Goal: Transaction & Acquisition: Obtain resource

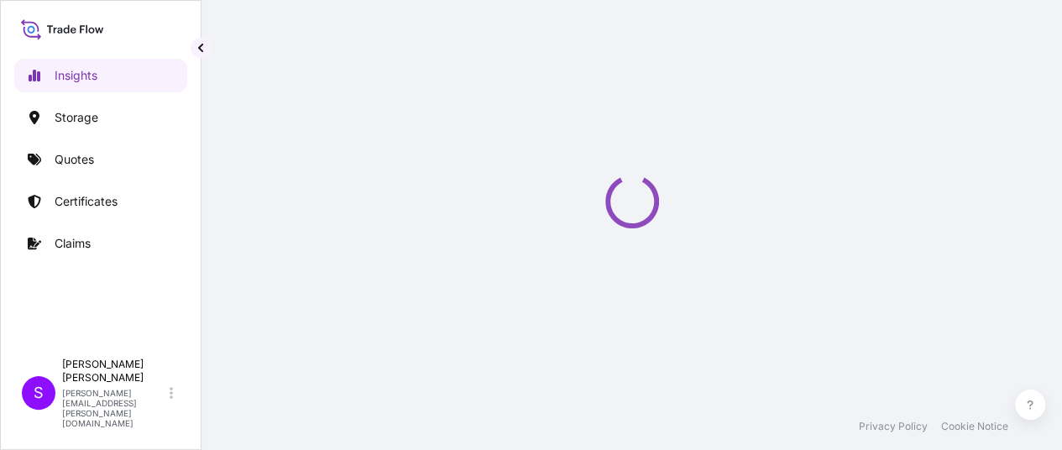
select select "2025"
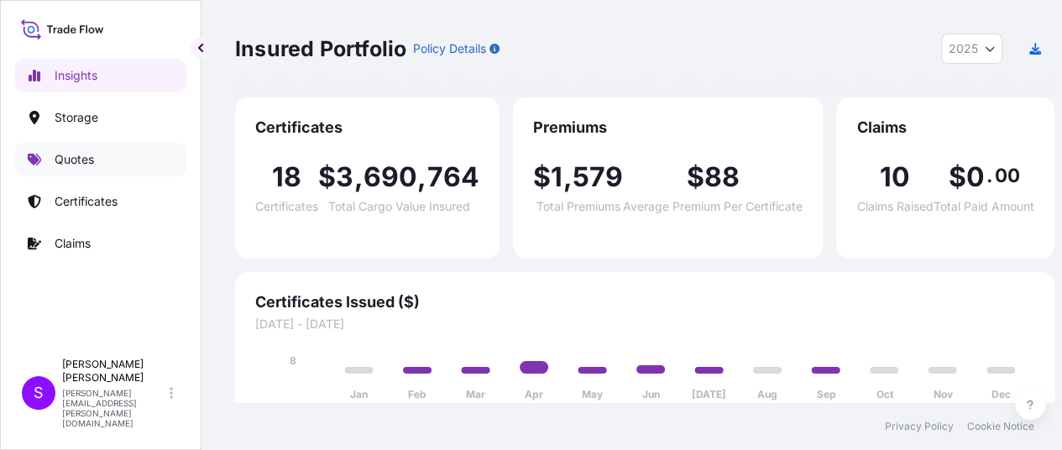
click at [76, 160] on p "Quotes" at bounding box center [74, 159] width 39 height 17
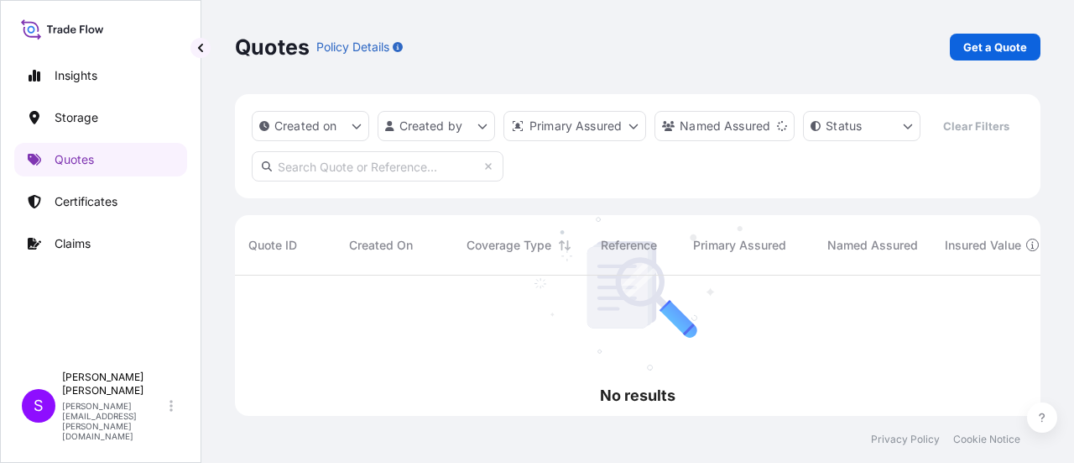
scroll to position [188, 792]
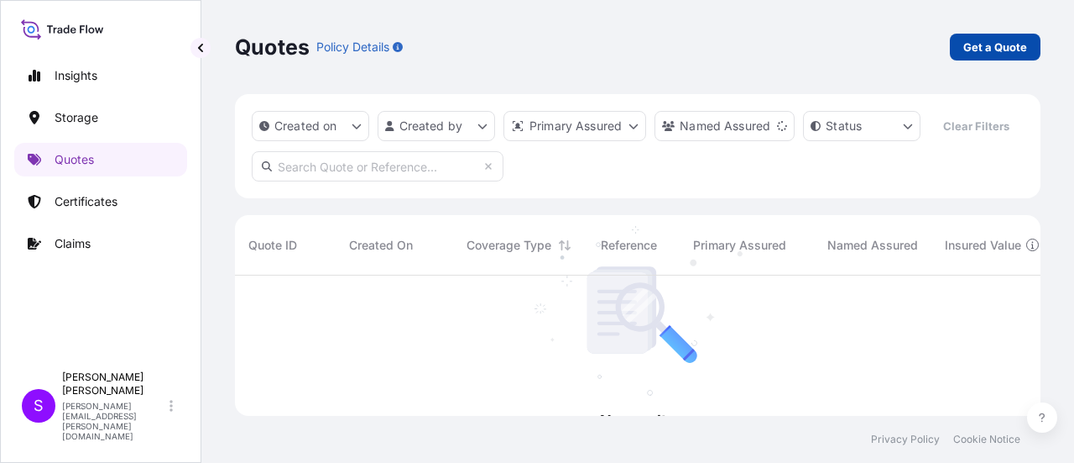
click at [985, 41] on p "Get a Quote" at bounding box center [996, 47] width 64 height 17
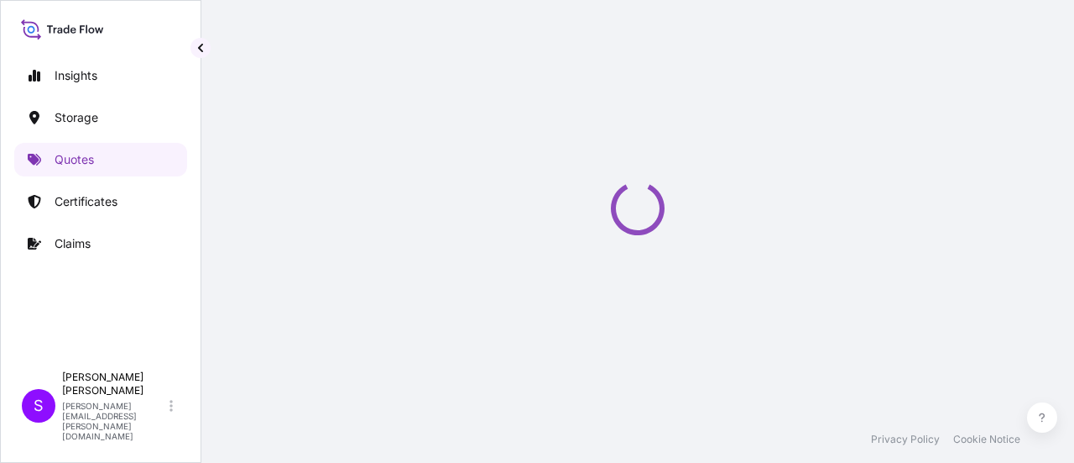
select select "Water"
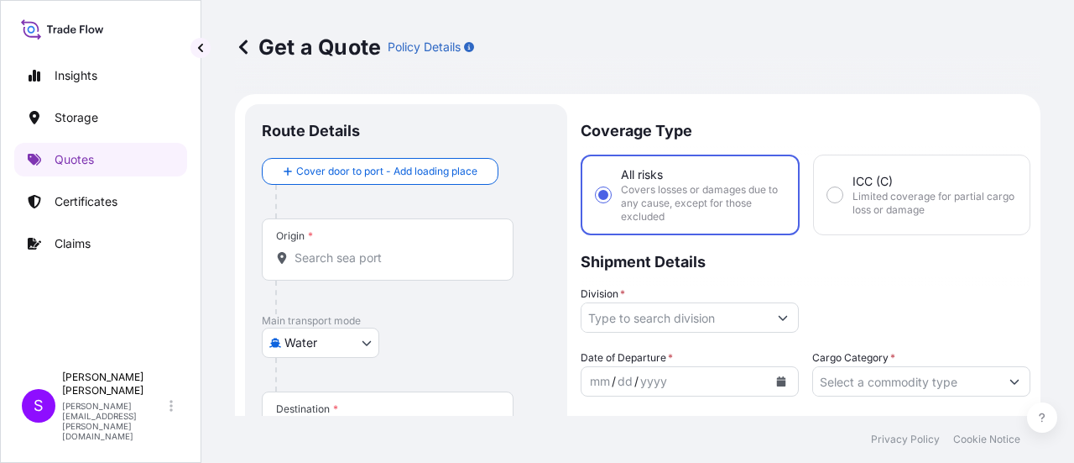
scroll to position [27, 0]
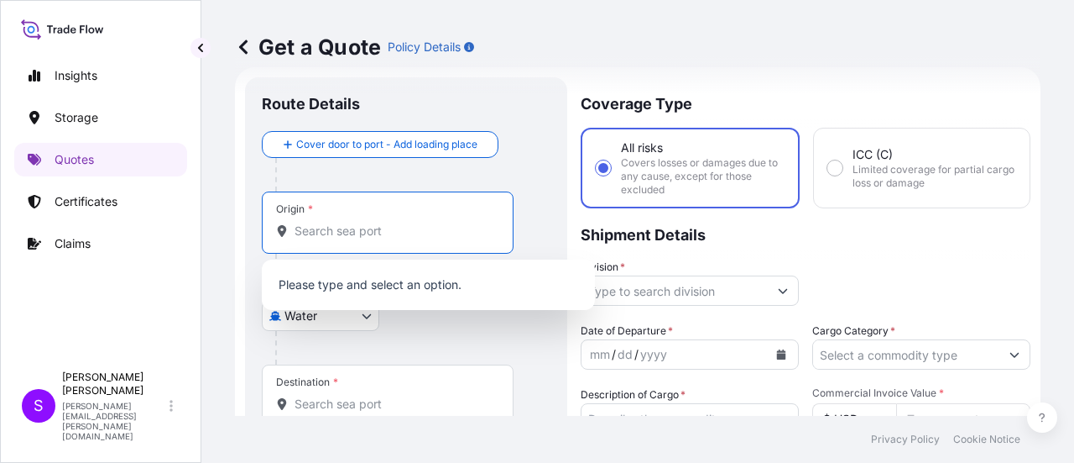
click at [309, 224] on input "Origin *" at bounding box center [394, 230] width 198 height 17
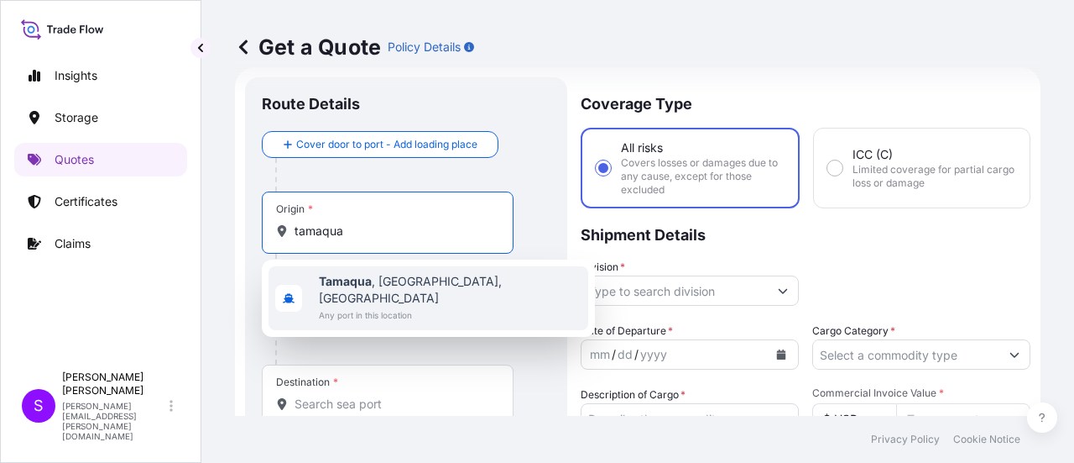
click at [364, 276] on b "Tamaqua" at bounding box center [345, 281] width 53 height 14
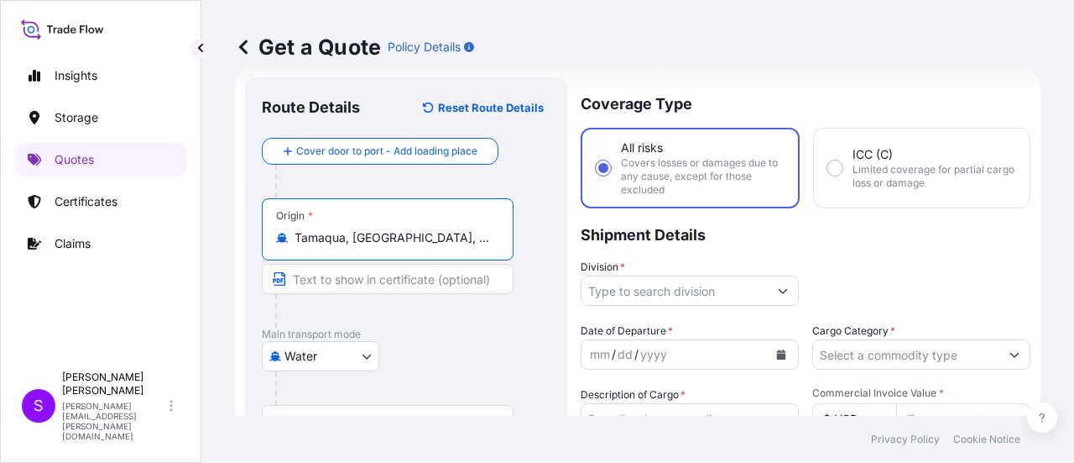
type input "Tamaqua, [GEOGRAPHIC_DATA], [GEOGRAPHIC_DATA]"
click at [511, 326] on body "Insights Storage Quotes Certificates Claims S [PERSON_NAME] [PERSON_NAME][EMAIL…" at bounding box center [537, 231] width 1074 height 463
click at [321, 285] on input "Text to appear on certificate" at bounding box center [388, 279] width 252 height 30
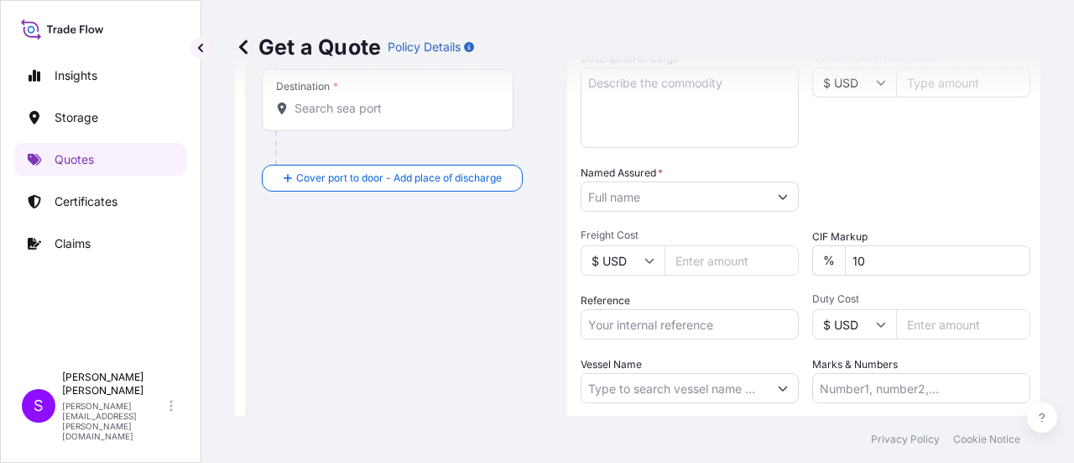
scroll to position [279, 0]
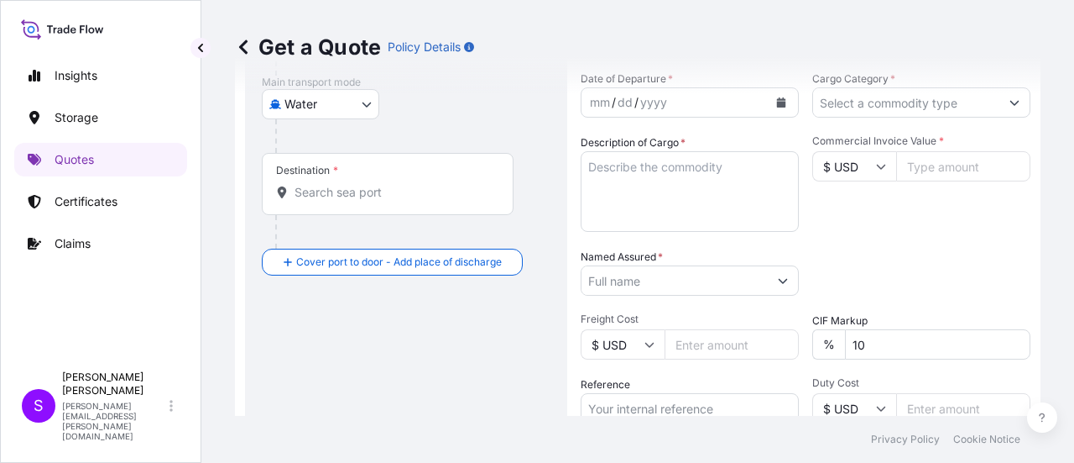
type input "TAMAQUA PA"
click at [371, 199] on div "Destination *" at bounding box center [388, 184] width 252 height 62
click at [371, 199] on input "Destination *" at bounding box center [394, 192] width 198 height 17
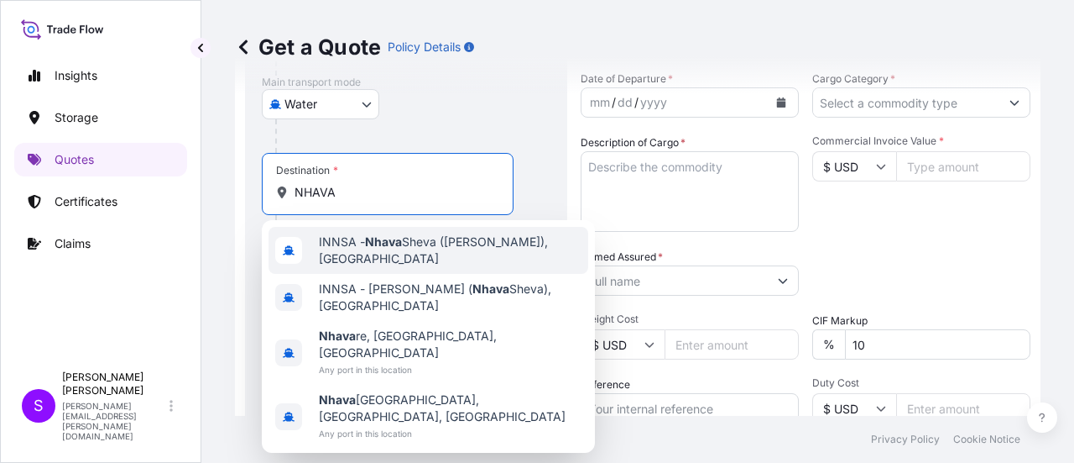
click at [333, 239] on span "INNSA - [GEOGRAPHIC_DATA] ([PERSON_NAME]), [GEOGRAPHIC_DATA]" at bounding box center [450, 250] width 263 height 34
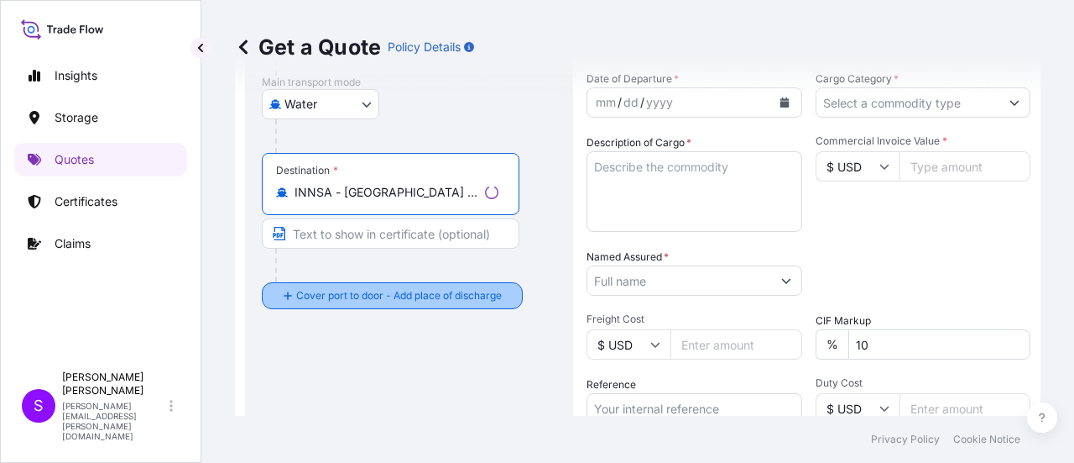
type input "INNSA - [GEOGRAPHIC_DATA] ([PERSON_NAME]), [GEOGRAPHIC_DATA]"
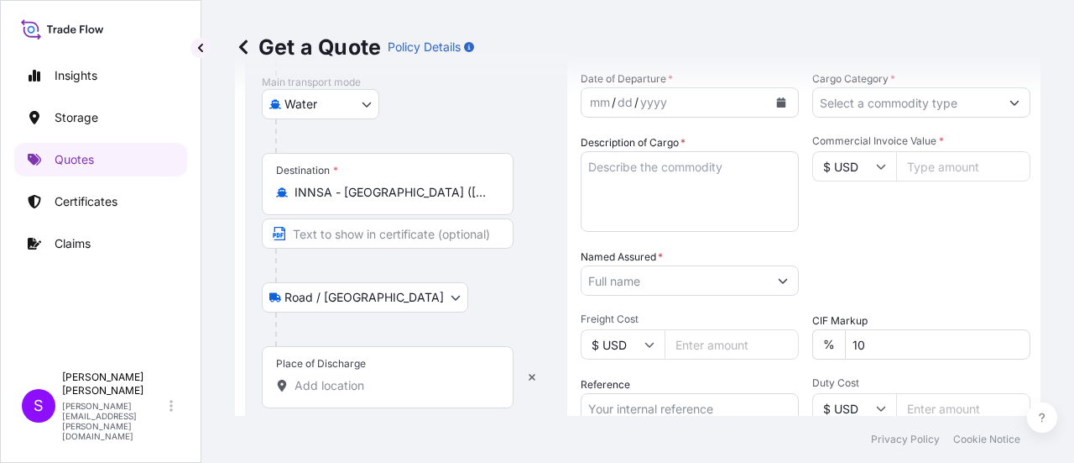
click at [549, 191] on div "Destination * INNSA - [GEOGRAPHIC_DATA] ([PERSON_NAME]), [GEOGRAPHIC_DATA]" at bounding box center [406, 217] width 289 height 129
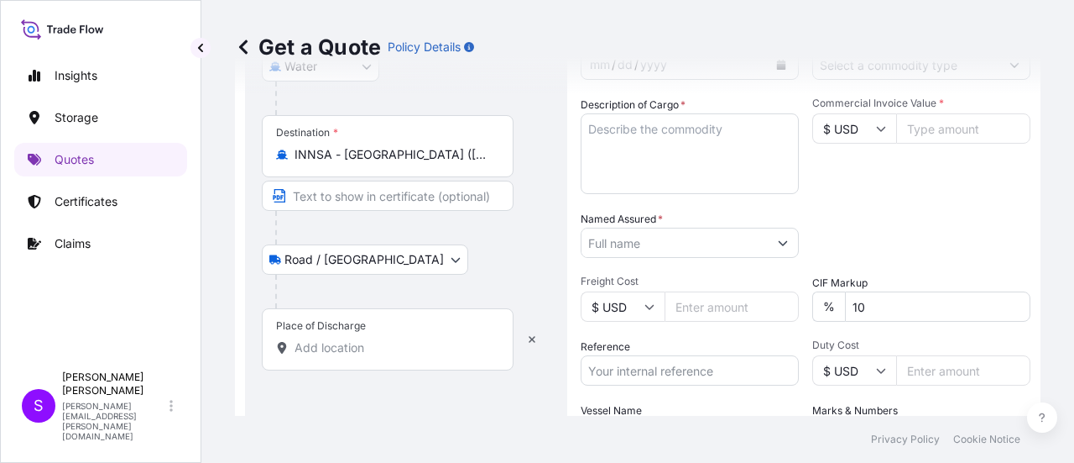
scroll to position [233, 0]
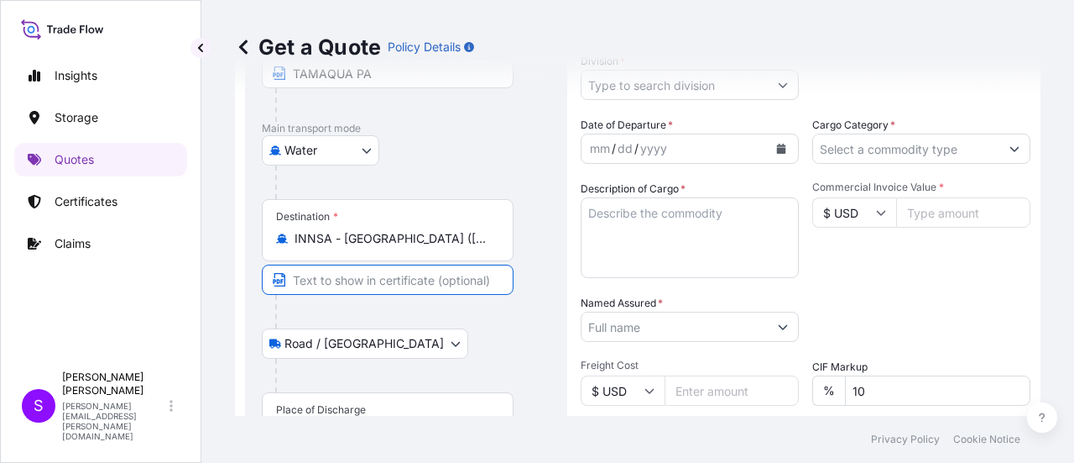
click at [412, 281] on input "Text to appear on certificate" at bounding box center [388, 279] width 252 height 30
type input "NHAVA SHEVA"
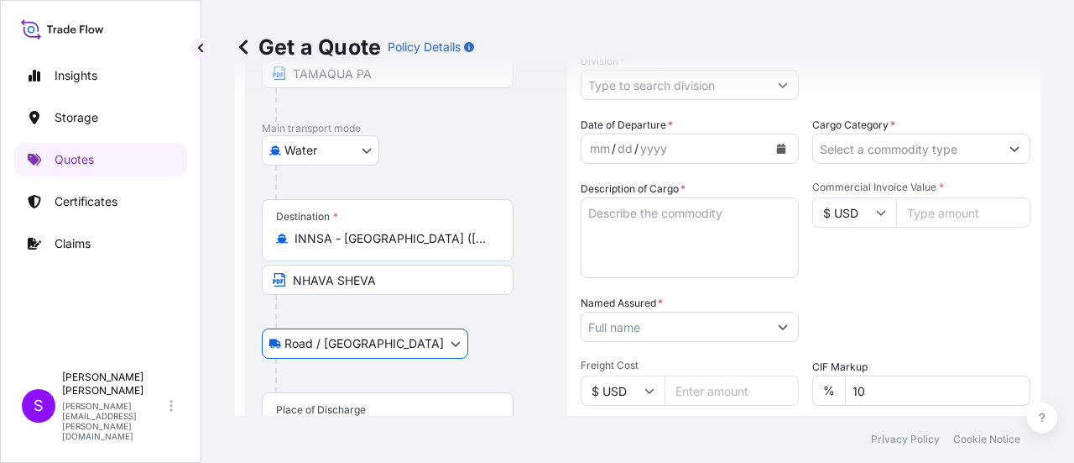
scroll to position [400, 0]
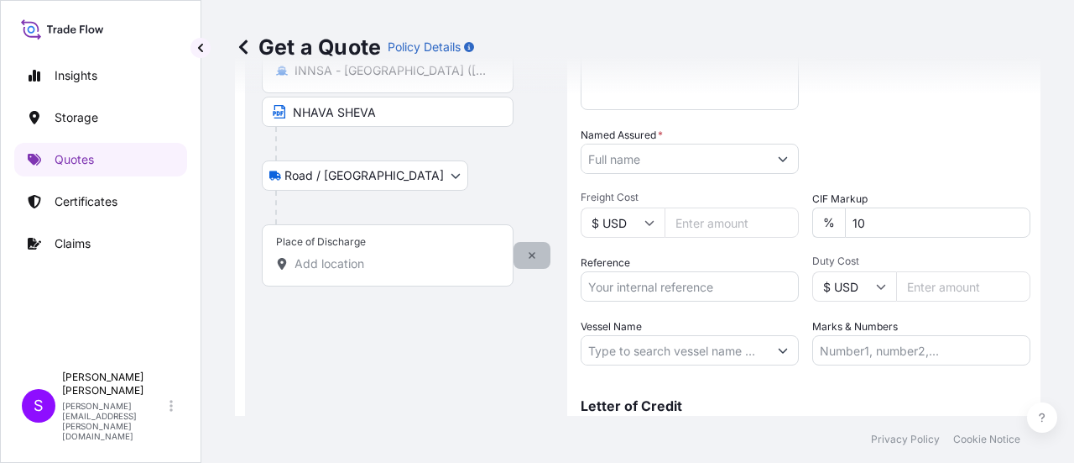
click at [534, 256] on icon "button" at bounding box center [532, 255] width 7 height 7
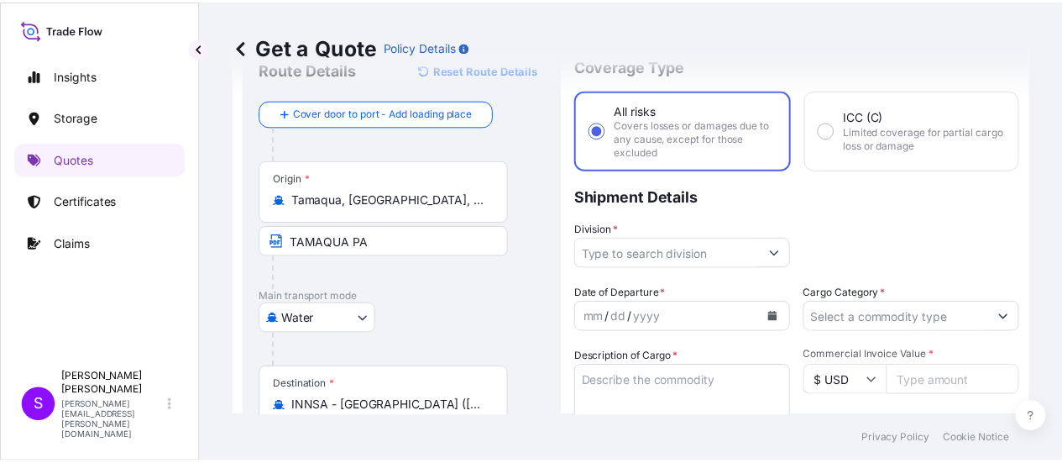
scroll to position [0, 0]
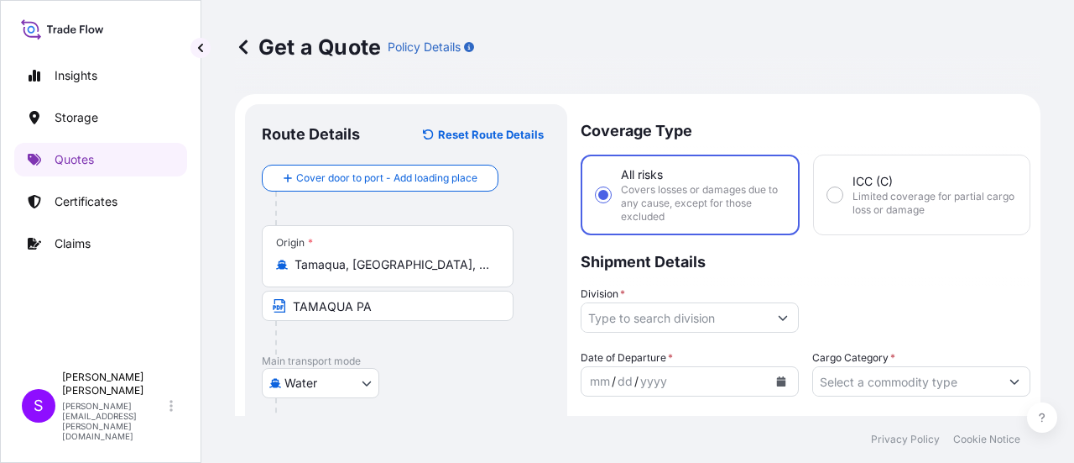
click at [776, 320] on button "Show suggestions" at bounding box center [783, 317] width 30 height 30
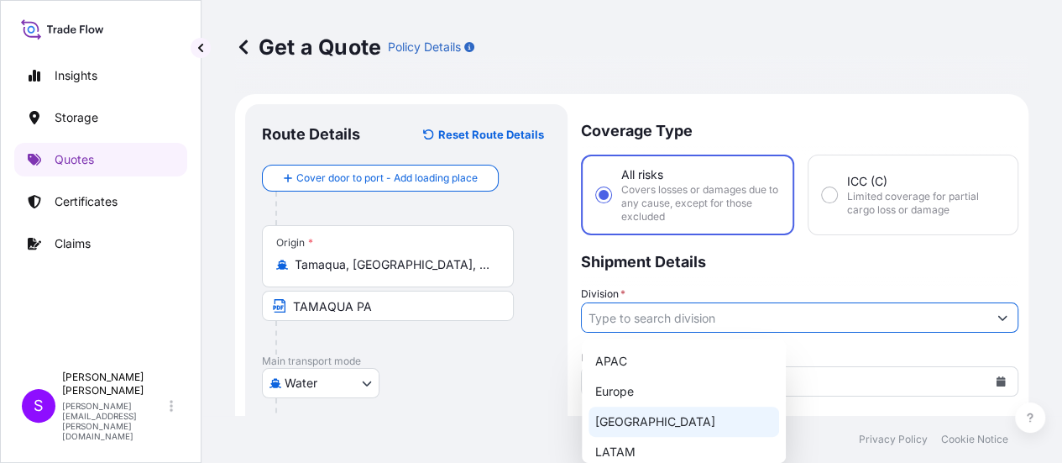
click at [666, 411] on div "[GEOGRAPHIC_DATA]" at bounding box center [683, 421] width 191 height 30
type input "[GEOGRAPHIC_DATA]"
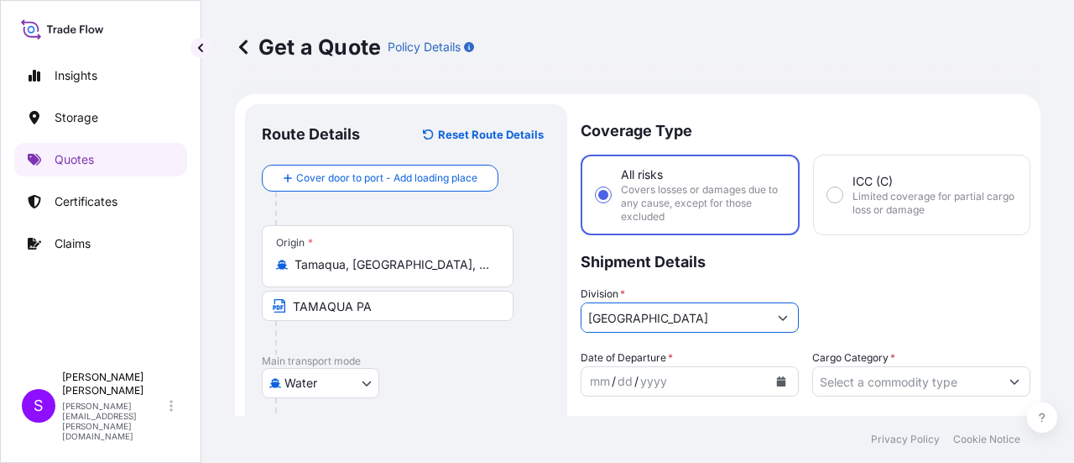
click at [777, 381] on icon "Calendar" at bounding box center [781, 381] width 9 height 10
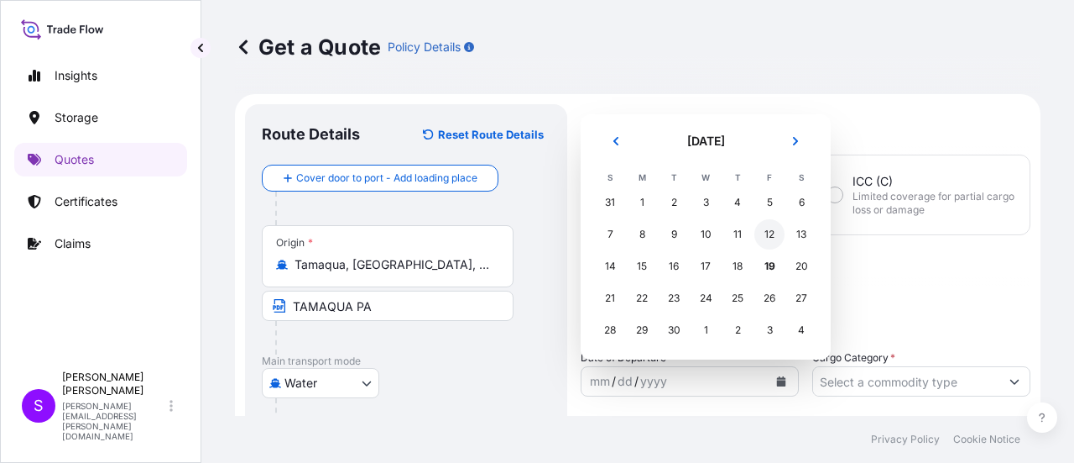
click at [771, 235] on div "12" at bounding box center [770, 234] width 30 height 30
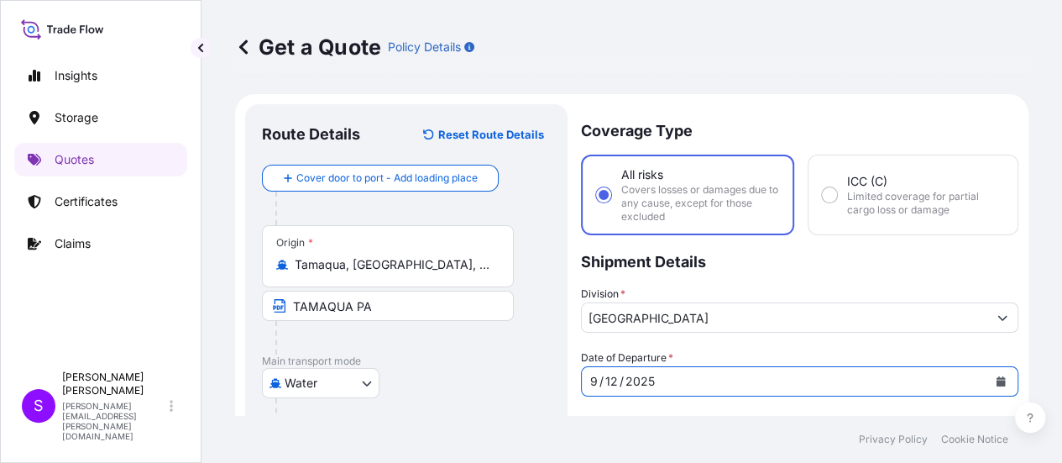
click at [824, 433] on input "Cargo Category *" at bounding box center [784, 448] width 405 height 30
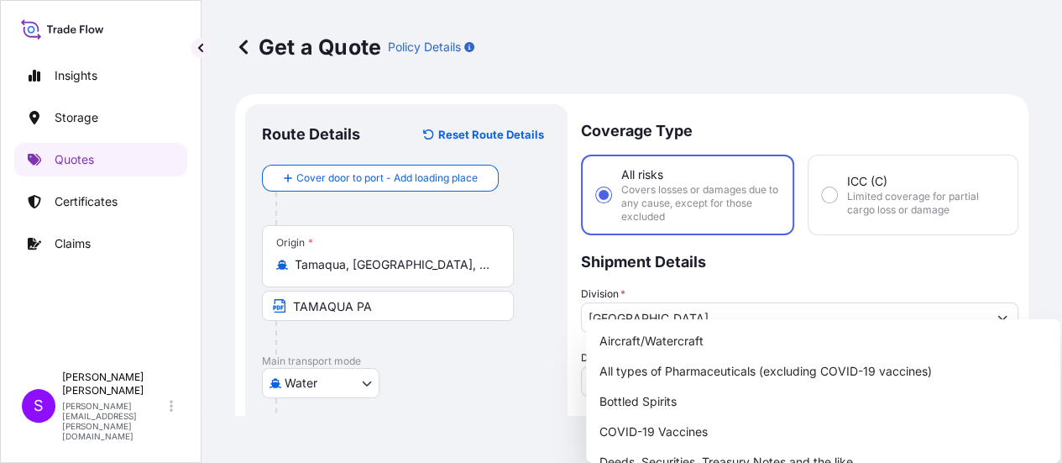
scroll to position [168, 0]
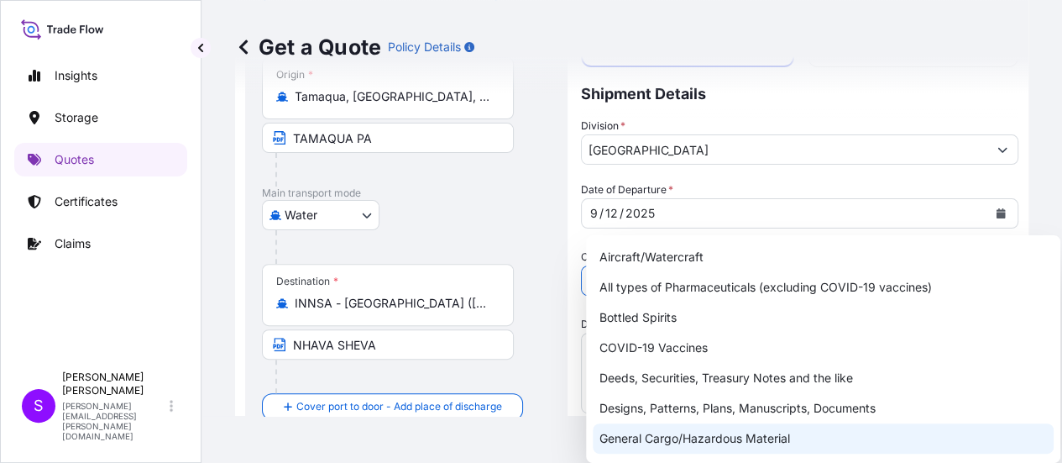
click at [729, 444] on div "General Cargo/Hazardous Material" at bounding box center [823, 438] width 461 height 30
type input "General Cargo/Hazardous Material"
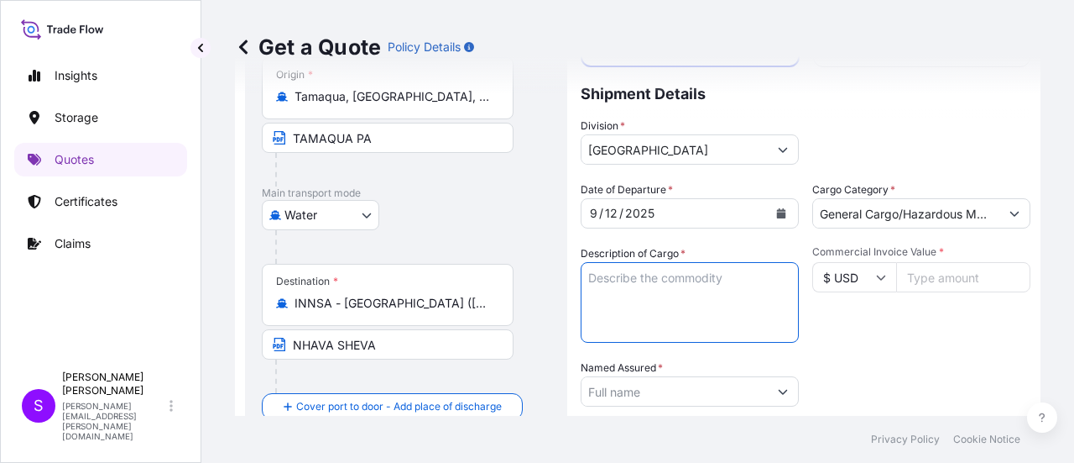
click at [655, 281] on textarea "Description of Cargo *" at bounding box center [690, 302] width 218 height 81
click at [618, 278] on textarea "Description of Cargo *" at bounding box center [690, 302] width 218 height 81
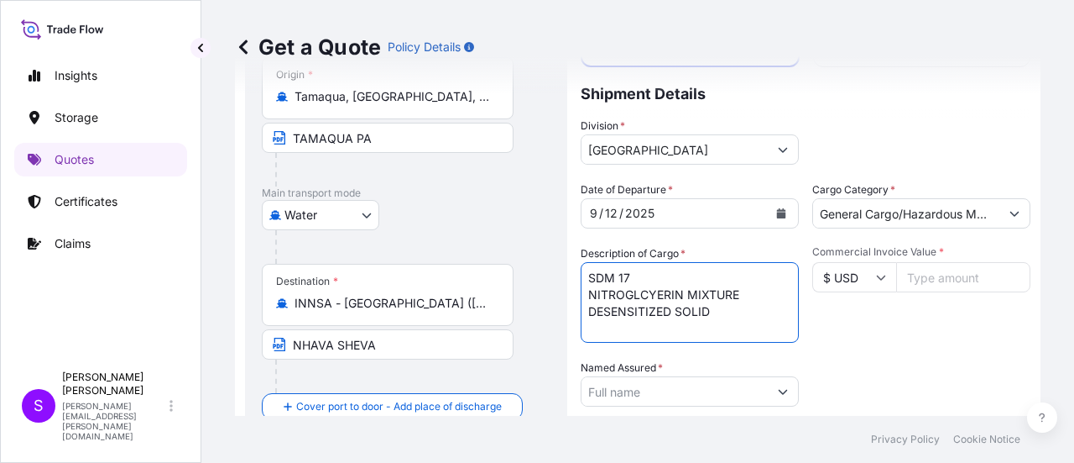
type textarea "SDM 17 NITROGLCYERIN MIXTURE DESENSITIZED SOLID"
click at [917, 280] on input "Commercial Invoice Value *" at bounding box center [963, 277] width 134 height 30
type input "81276.09"
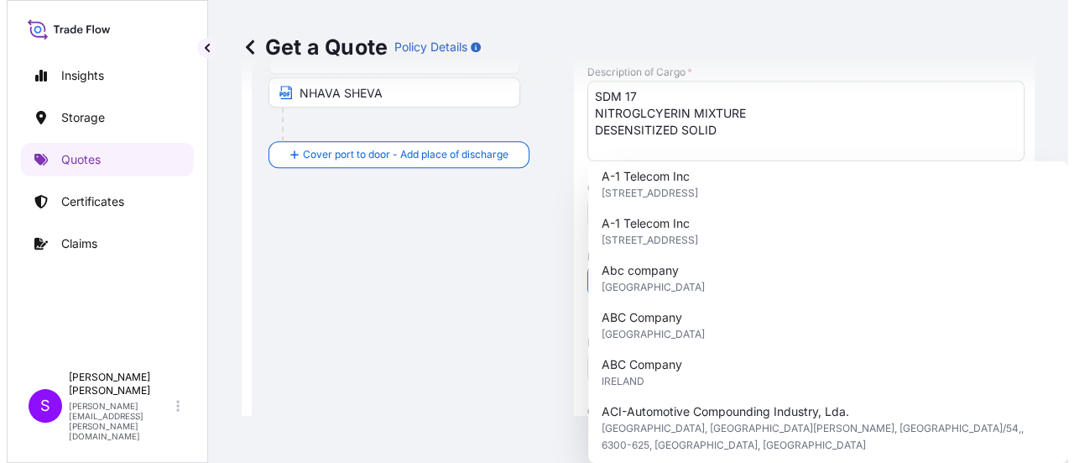
scroll to position [0, 0]
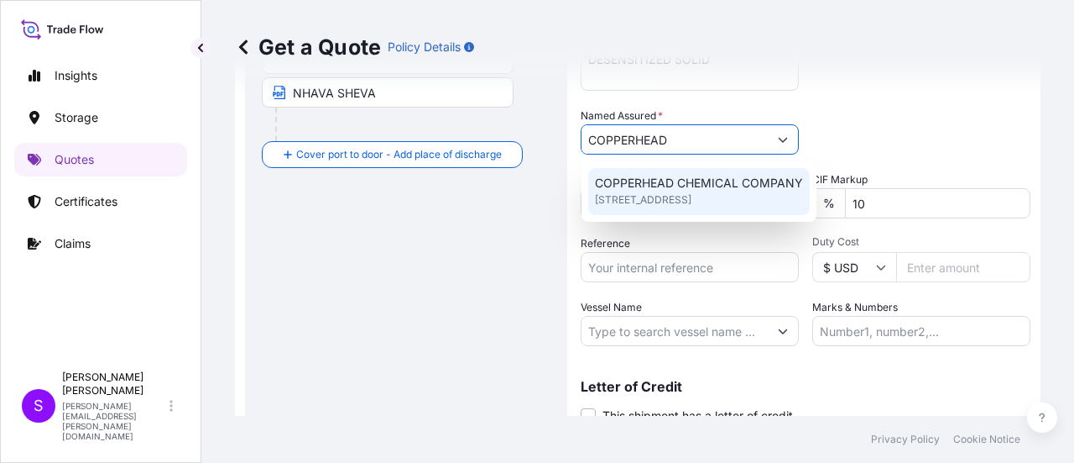
click at [620, 187] on span "COPPERHEAD CHEMICAL COMPANY" at bounding box center [699, 183] width 208 height 17
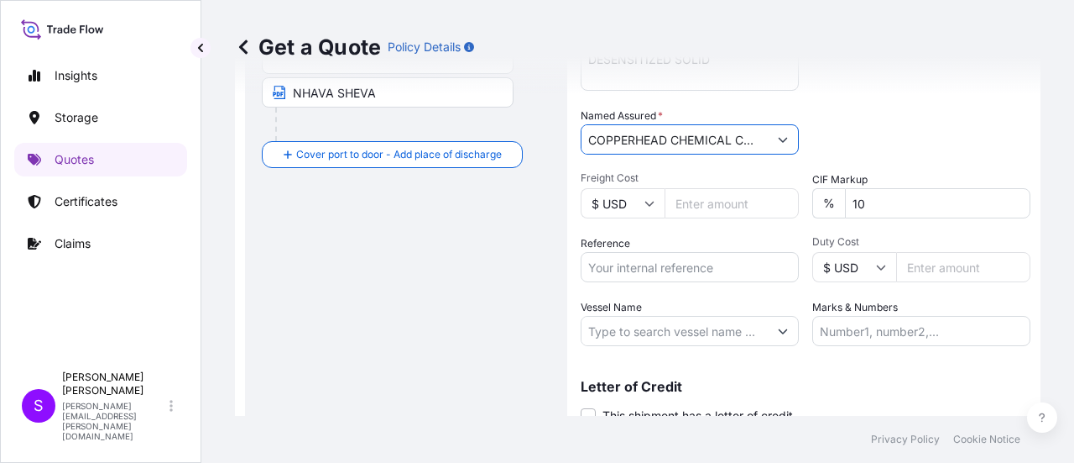
scroll to position [484, 0]
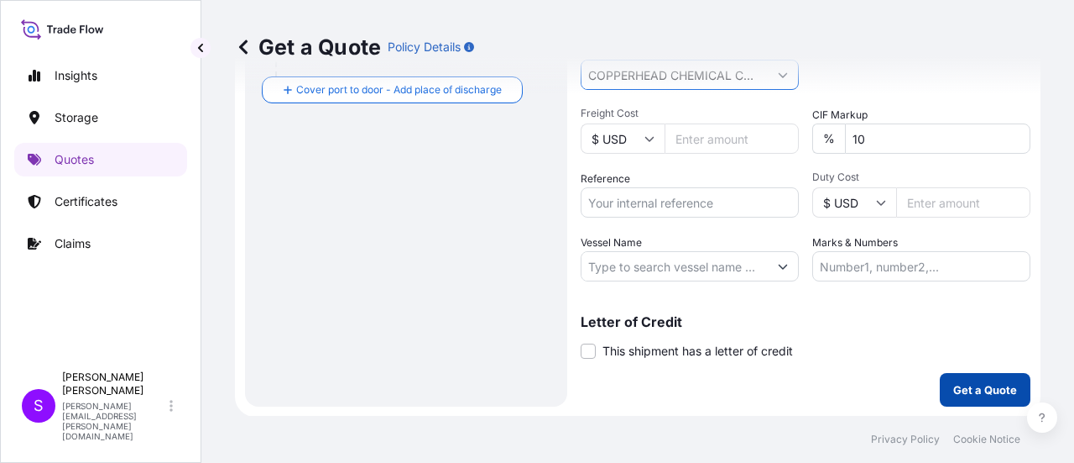
type input "COPPERHEAD CHEMICAL COMPANY"
click at [996, 387] on p "Get a Quote" at bounding box center [986, 389] width 64 height 17
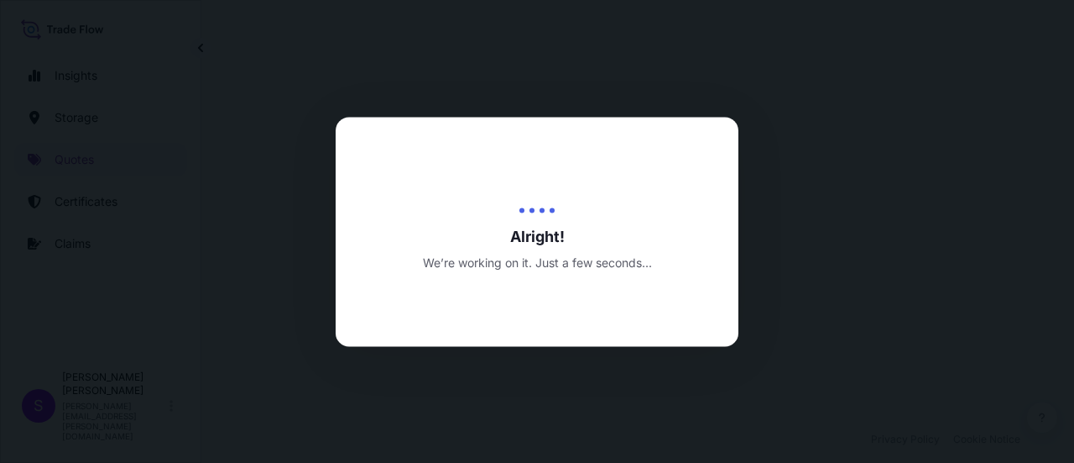
select select "Water"
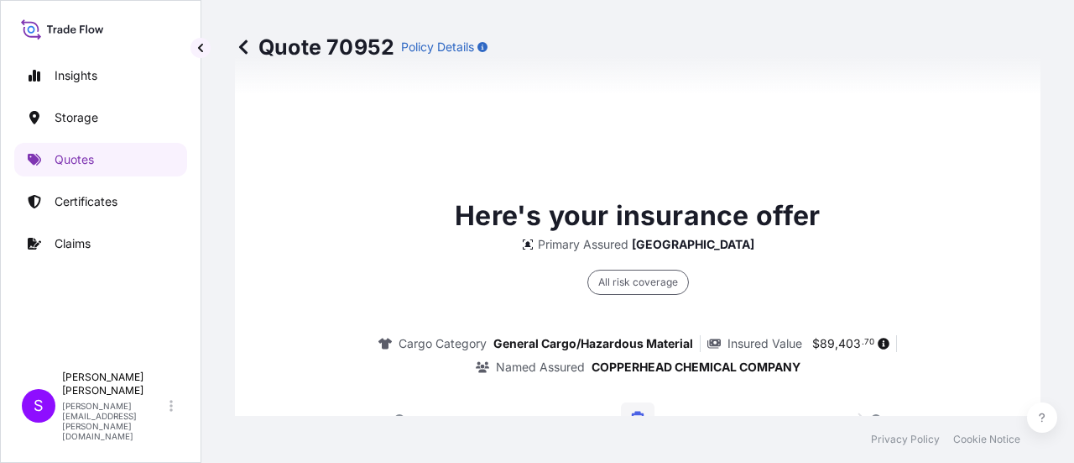
scroll to position [2699, 0]
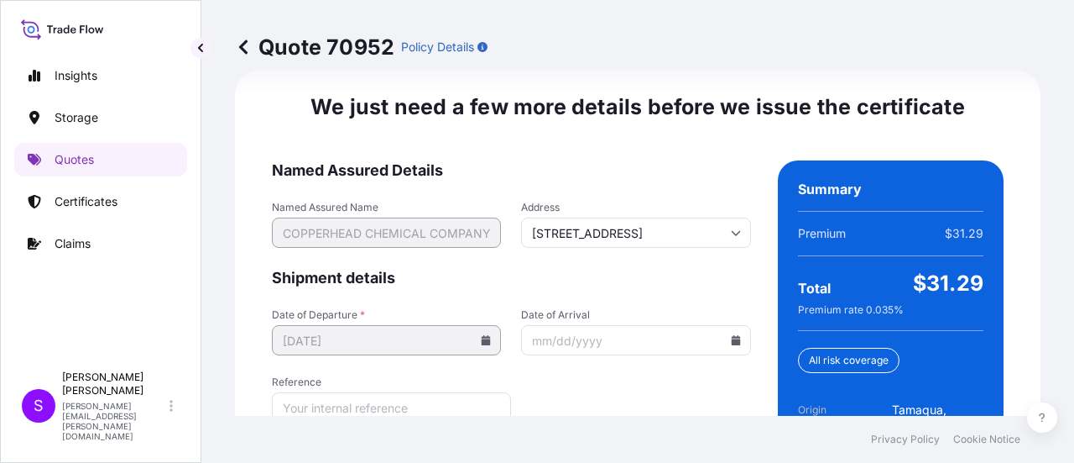
click at [625, 335] on input "Date of Arrival" at bounding box center [635, 340] width 229 height 30
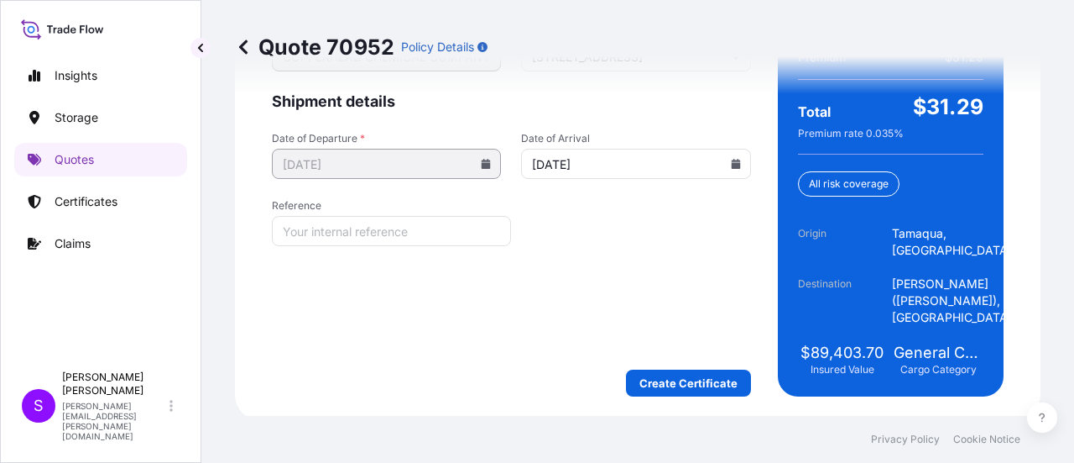
type input "[DATE]"
click at [373, 227] on input "Reference" at bounding box center [391, 231] width 239 height 30
type input "US30220860327"
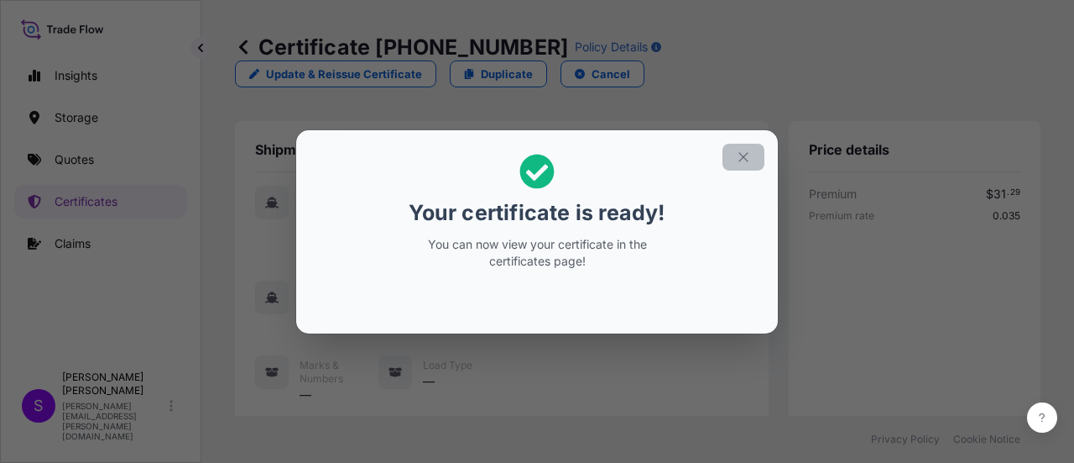
click at [745, 162] on icon "button" at bounding box center [743, 156] width 15 height 15
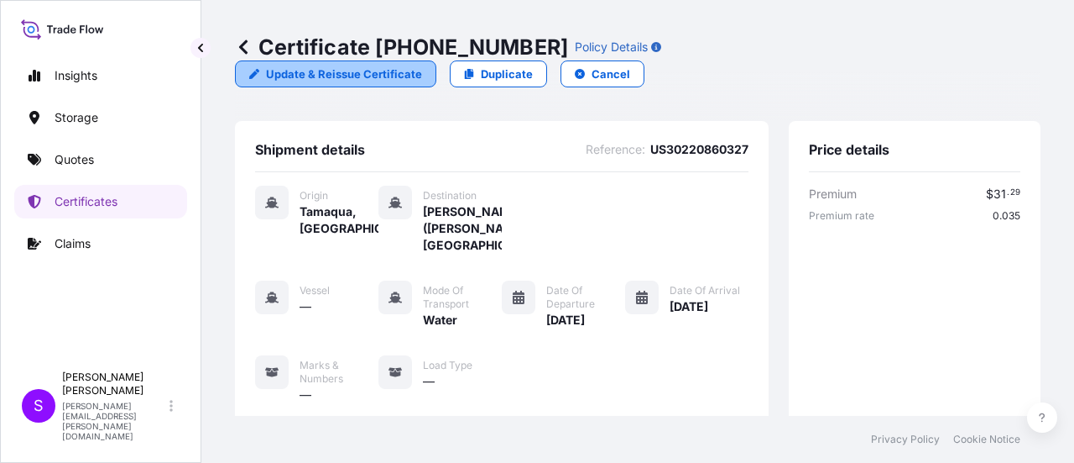
click at [436, 60] on link "Update & Reissue Certificate" at bounding box center [335, 73] width 201 height 27
select select "Water"
select select "31632"
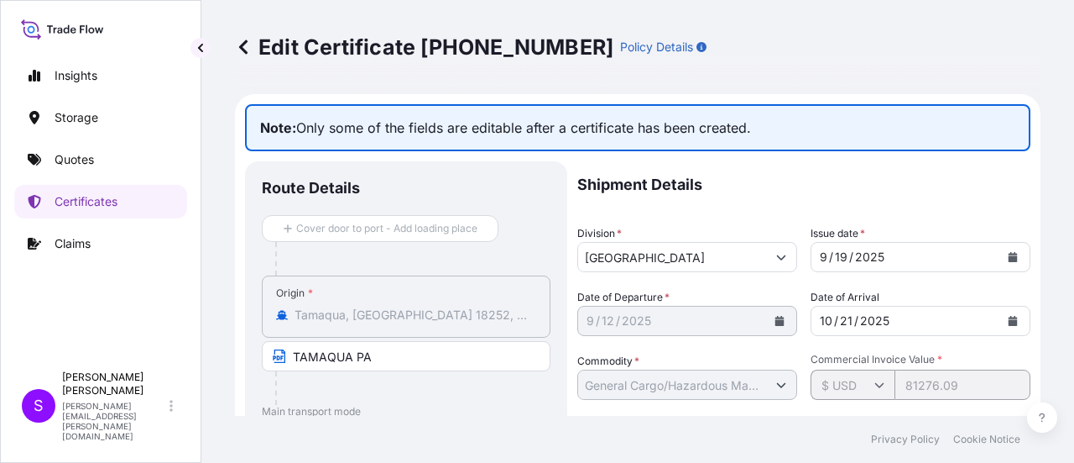
click at [606, 325] on div "12" at bounding box center [608, 321] width 16 height 20
click at [244, 48] on icon at bounding box center [243, 47] width 17 height 17
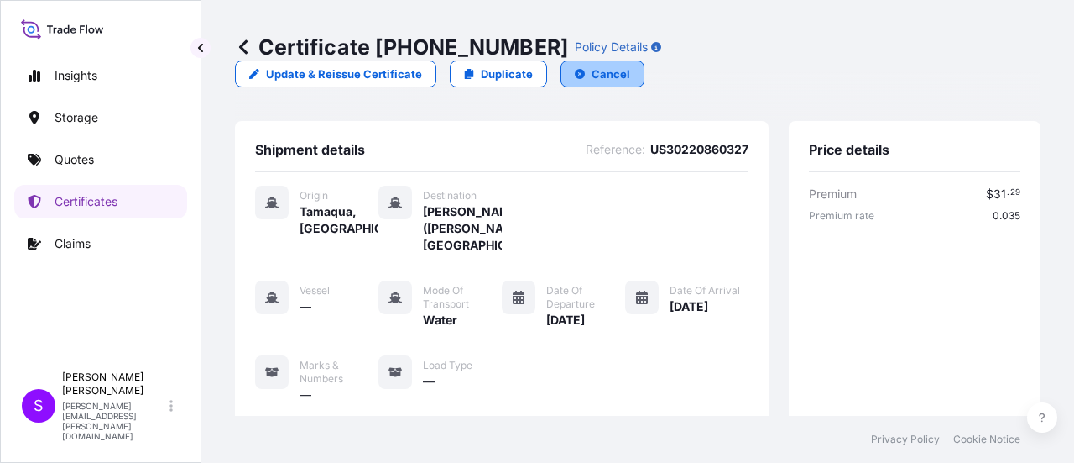
click at [630, 65] on p "Cancel" at bounding box center [611, 73] width 39 height 17
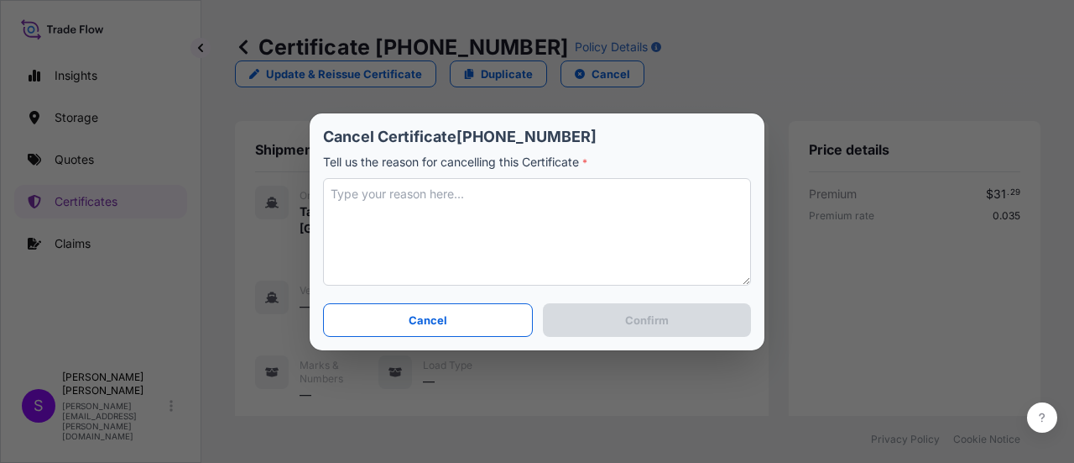
click at [389, 197] on textarea at bounding box center [537, 231] width 428 height 107
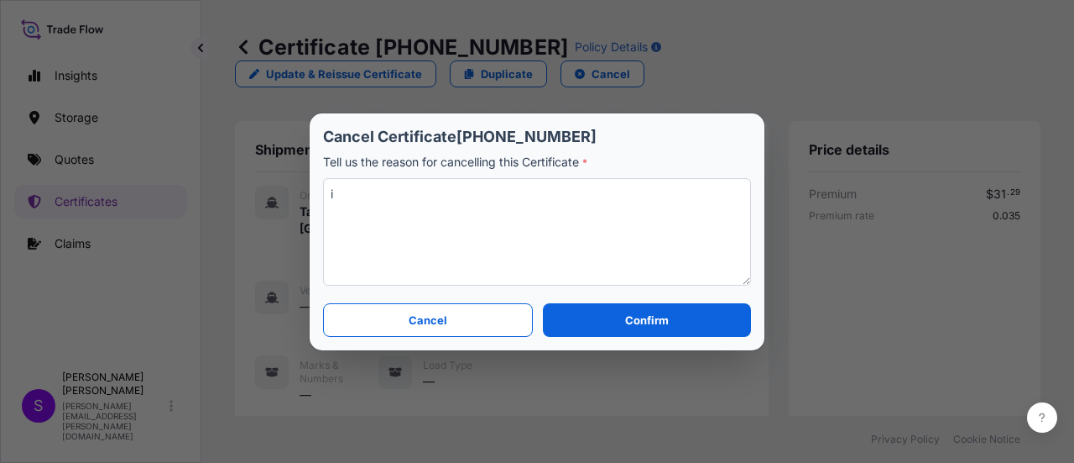
type textarea "i"
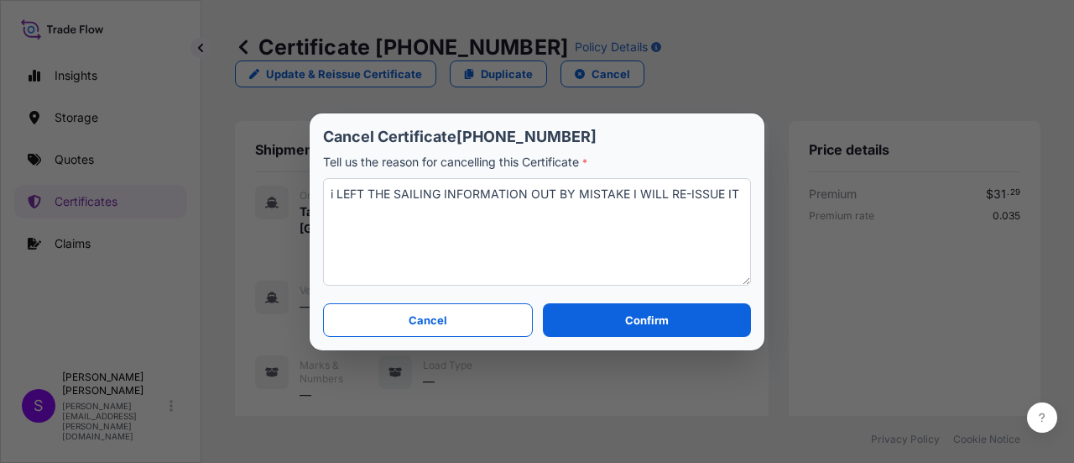
drag, startPoint x: 336, startPoint y: 191, endPoint x: 272, endPoint y: 206, distance: 65.6
click at [272, 206] on div "Cancel Certificate [PHONE_NUMBER] Tell us the reason for cancelling this Certif…" at bounding box center [537, 231] width 1074 height 463
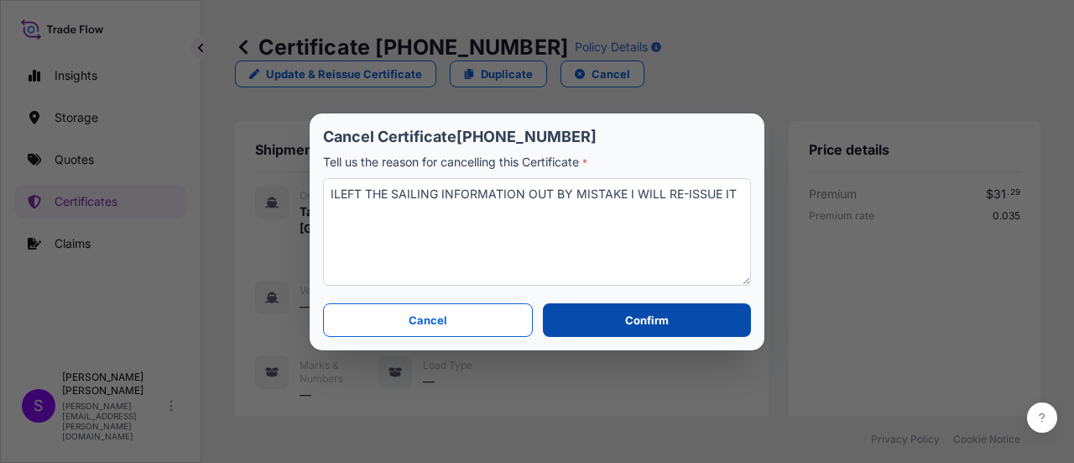
type textarea "ILEFT THE SAILING INFORMATION OUT BY MISTAKE I WILL RE-ISSUE IT"
click at [667, 317] on button "Confirm" at bounding box center [647, 320] width 208 height 34
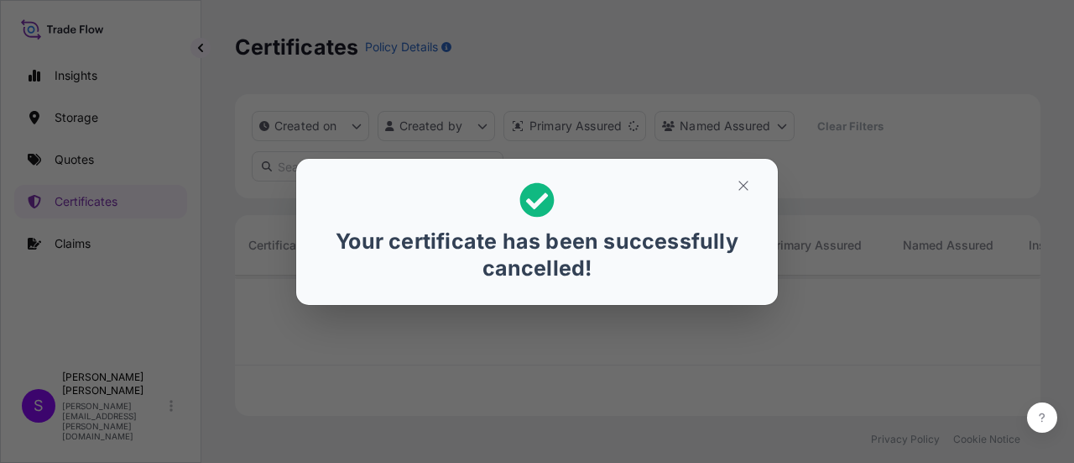
scroll to position [137, 792]
click at [735, 188] on button "button" at bounding box center [744, 185] width 42 height 27
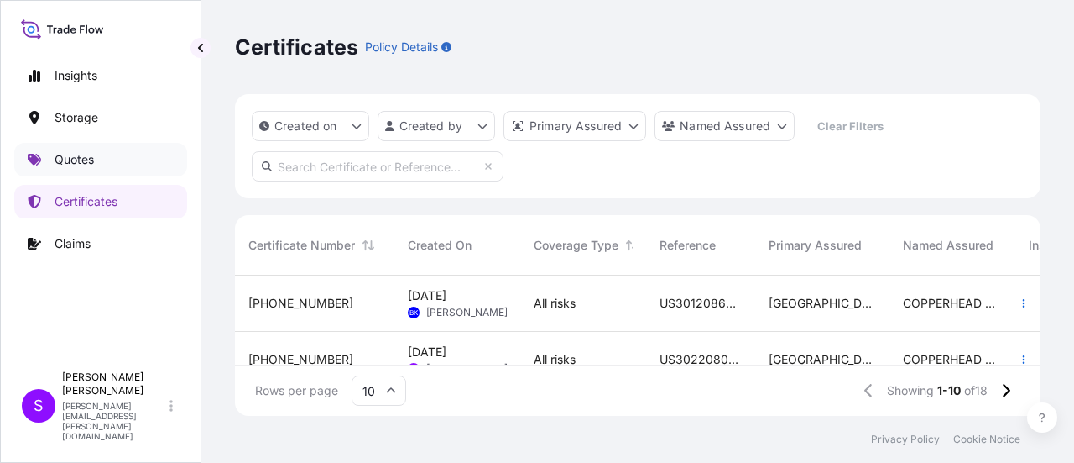
click at [72, 148] on link "Quotes" at bounding box center [100, 160] width 173 height 34
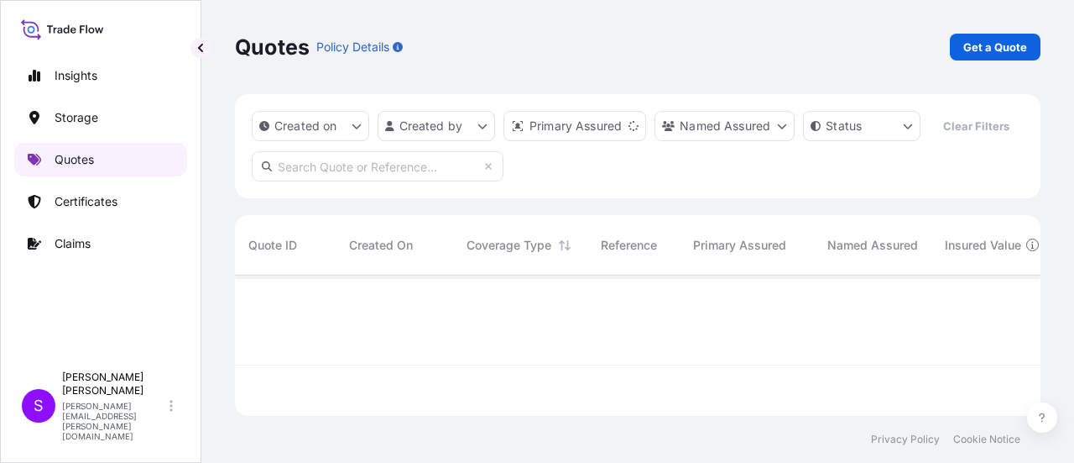
scroll to position [137, 792]
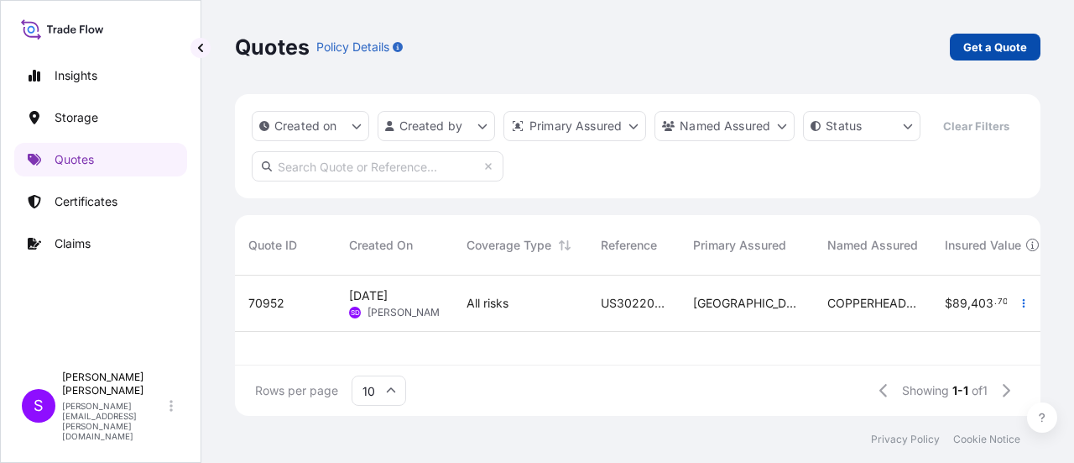
click at [1003, 41] on p "Get a Quote" at bounding box center [996, 47] width 64 height 17
select select "Water"
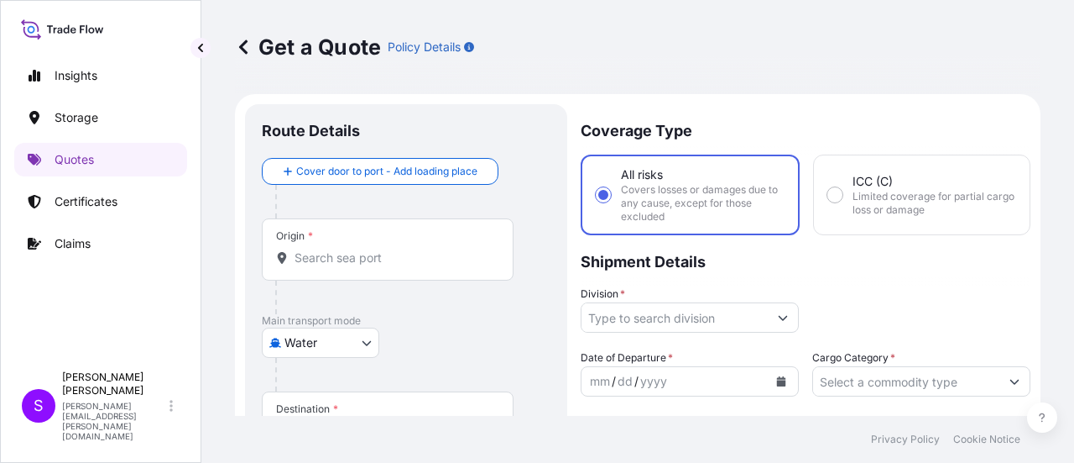
scroll to position [27, 0]
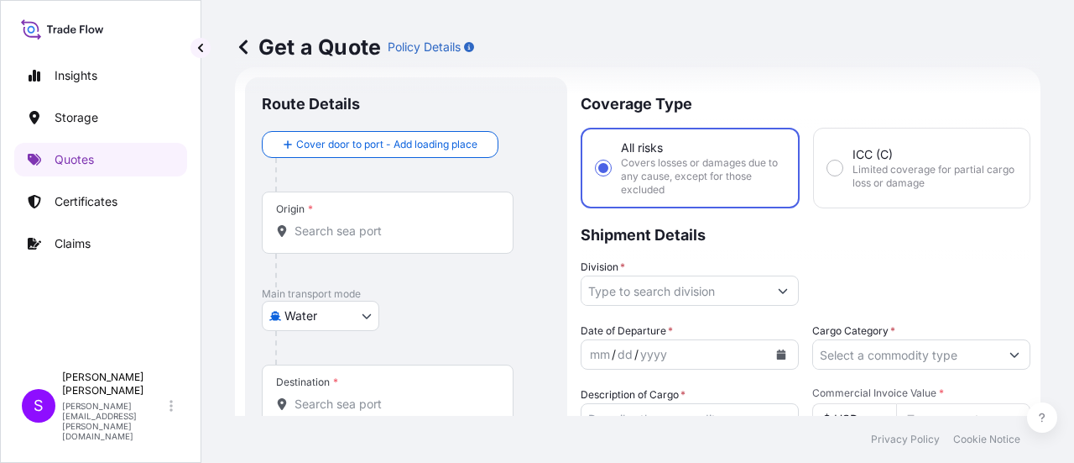
click at [306, 222] on input "Origin *" at bounding box center [394, 230] width 198 height 17
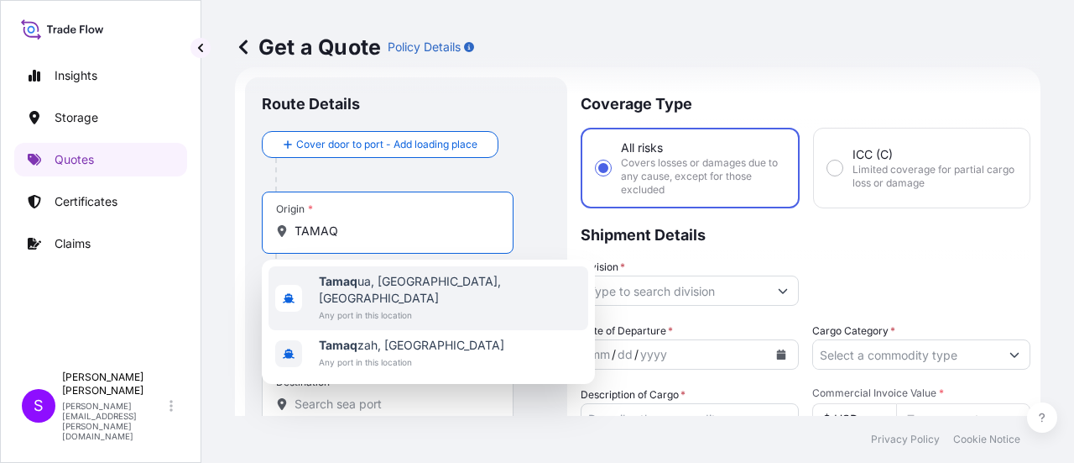
click at [378, 277] on span "Tamaq ua, [GEOGRAPHIC_DATA], [GEOGRAPHIC_DATA]" at bounding box center [450, 290] width 263 height 34
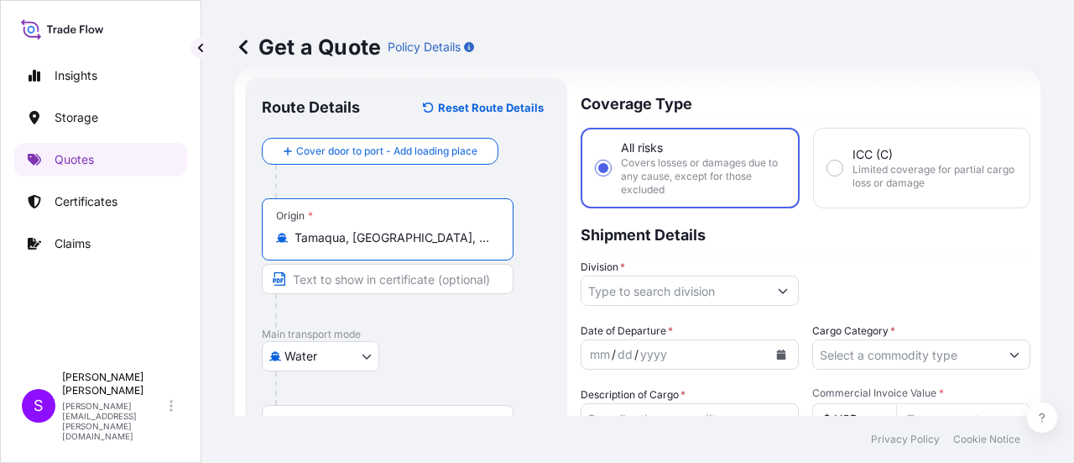
type input "Tamaqua, [GEOGRAPHIC_DATA], [GEOGRAPHIC_DATA]"
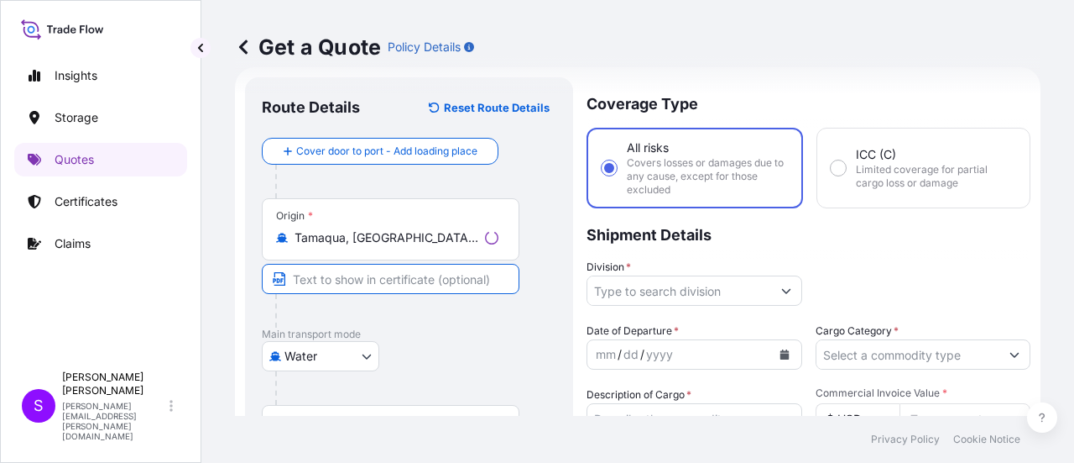
click at [322, 285] on input "Text to appear on certificate" at bounding box center [391, 279] width 258 height 30
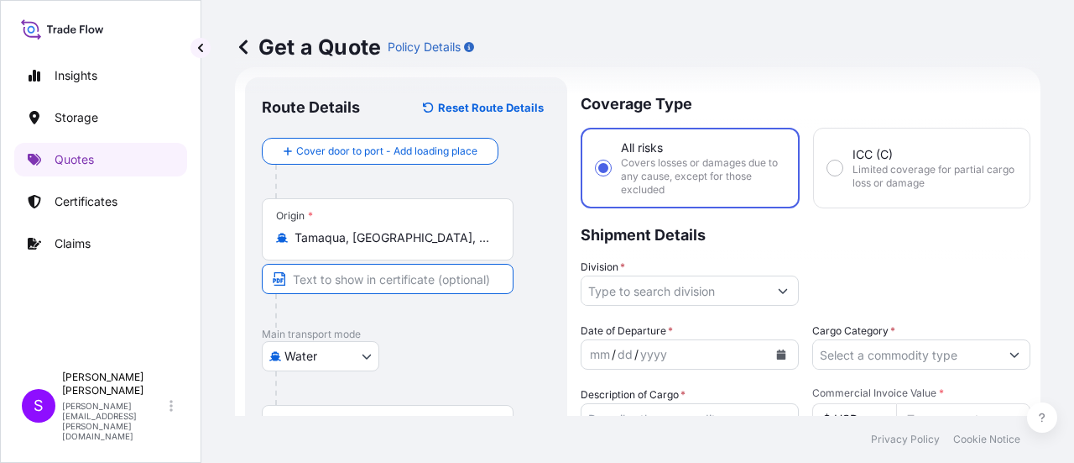
type input "TAMAQUA PA"
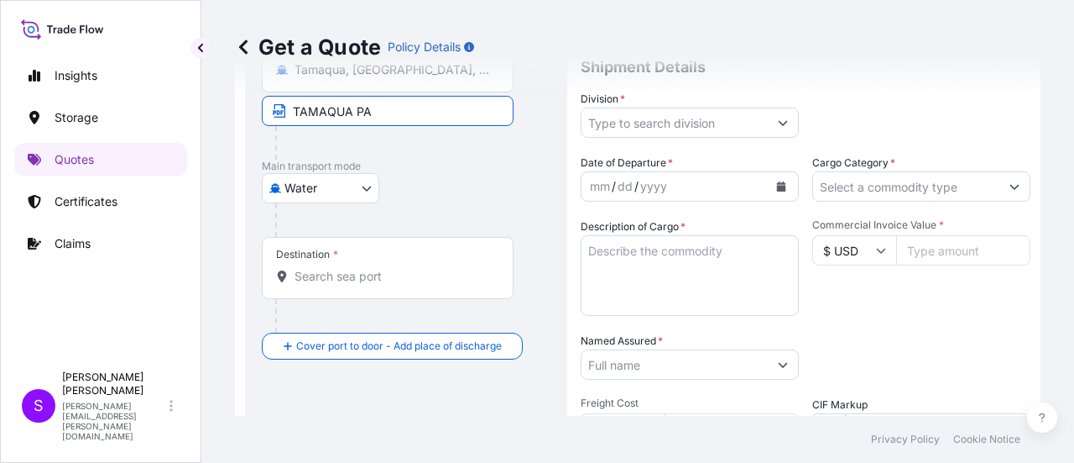
scroll to position [279, 0]
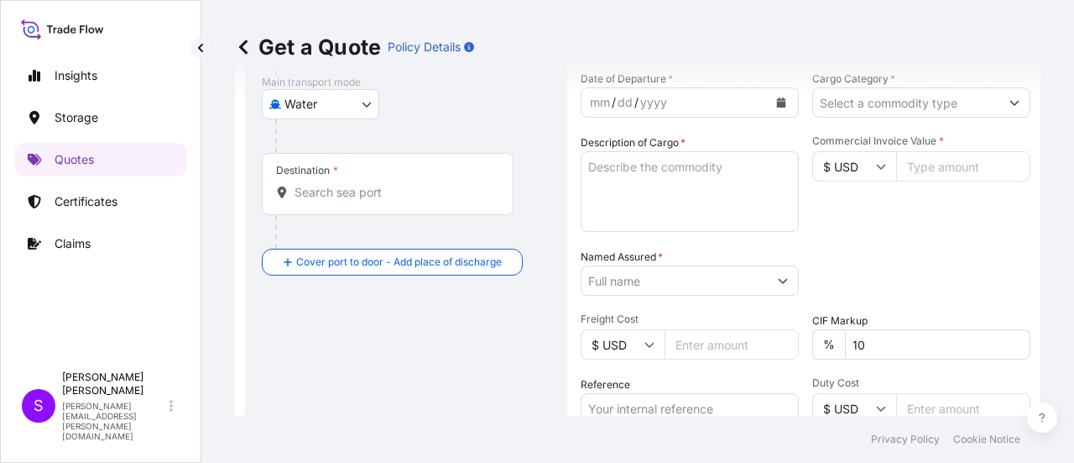
click at [346, 191] on input "Destination *" at bounding box center [394, 192] width 198 height 17
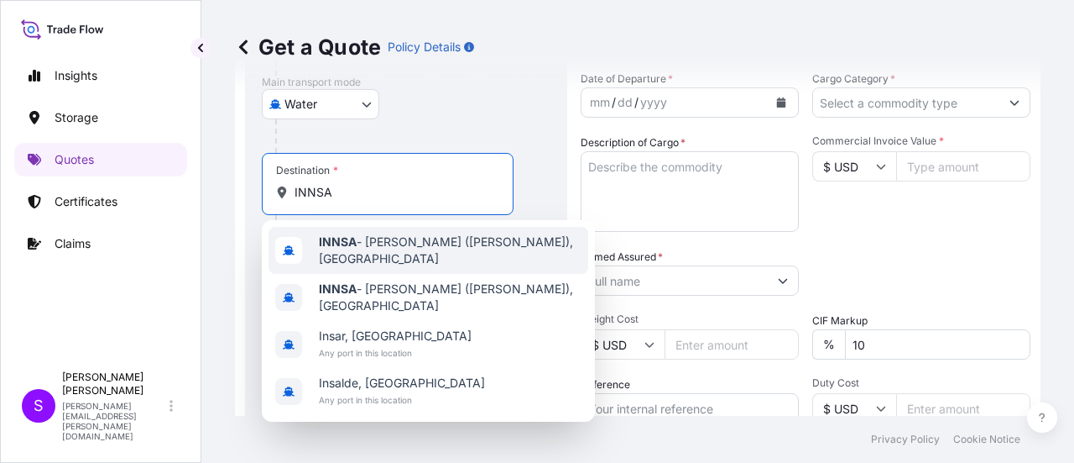
click at [332, 234] on span "INNSA - [PERSON_NAME] ([PERSON_NAME]), [GEOGRAPHIC_DATA]" at bounding box center [450, 250] width 263 height 34
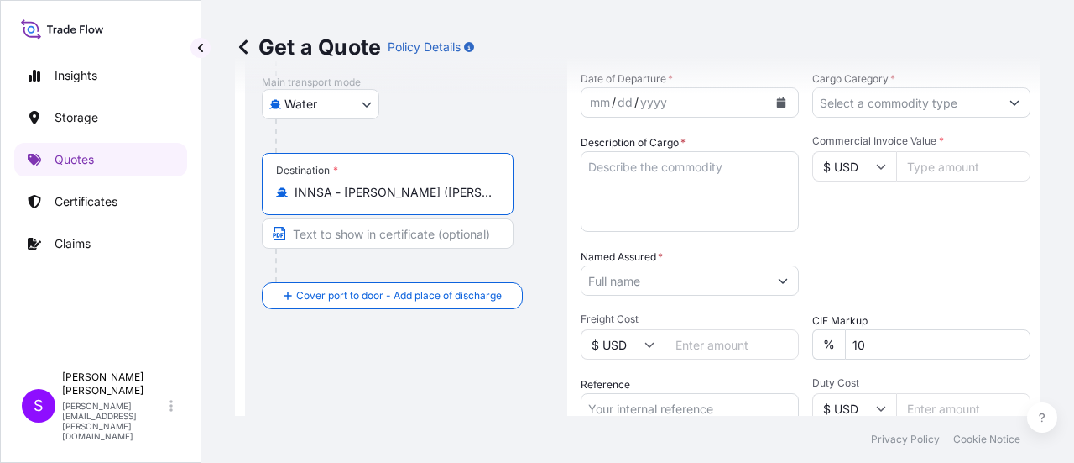
type input "INNSA - [PERSON_NAME] ([PERSON_NAME]), [GEOGRAPHIC_DATA]"
click at [311, 234] on input "Text to appear on certificate" at bounding box center [388, 233] width 252 height 30
type input "NHAVA SHEVA"
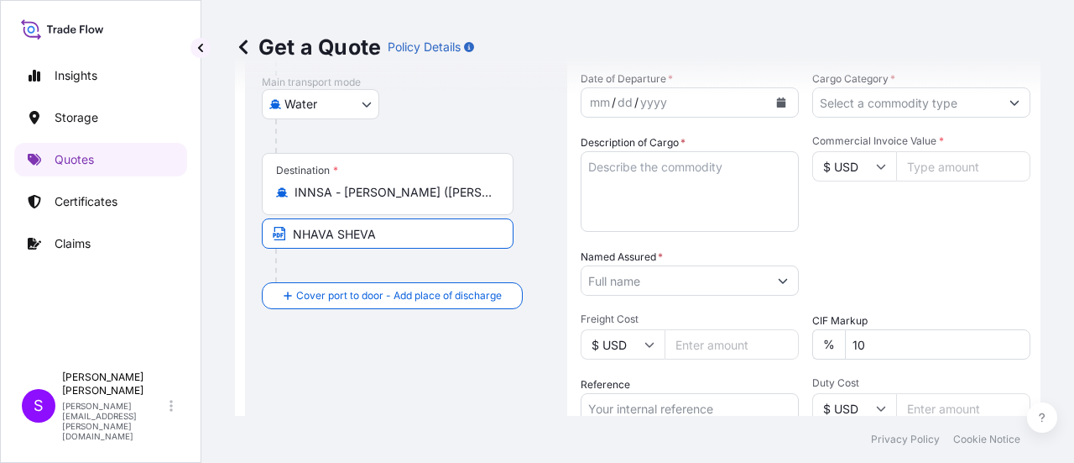
click at [703, 102] on div "mm / dd / yyyy" at bounding box center [675, 102] width 186 height 30
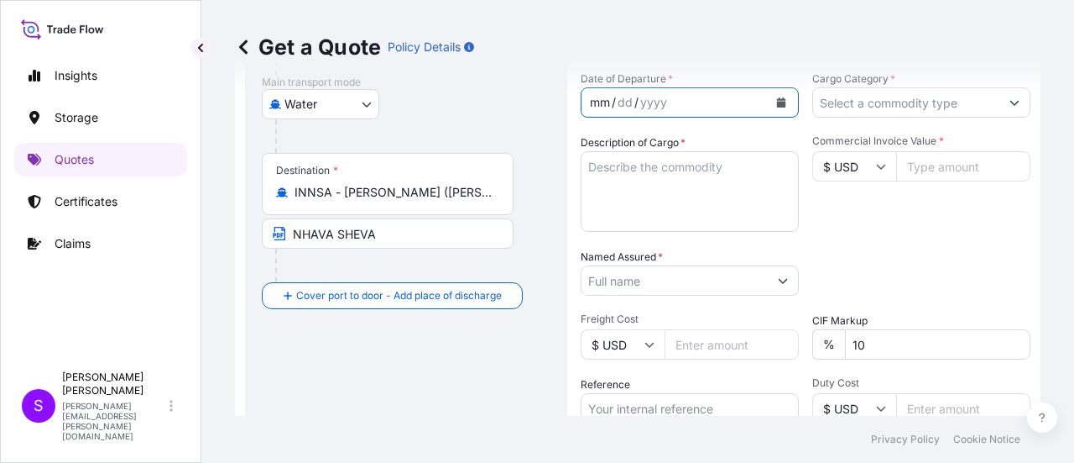
click at [769, 102] on button "Calendar" at bounding box center [781, 102] width 27 height 27
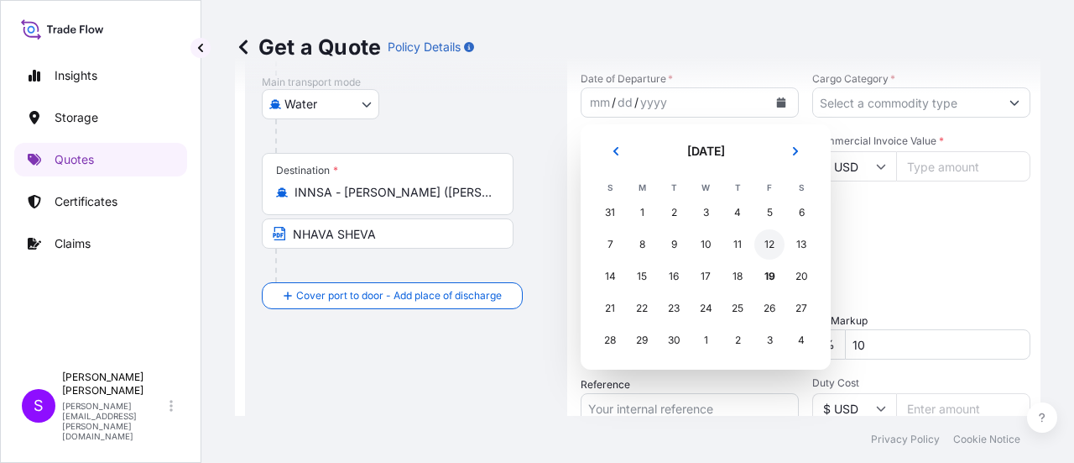
click at [760, 234] on div "12" at bounding box center [770, 244] width 30 height 30
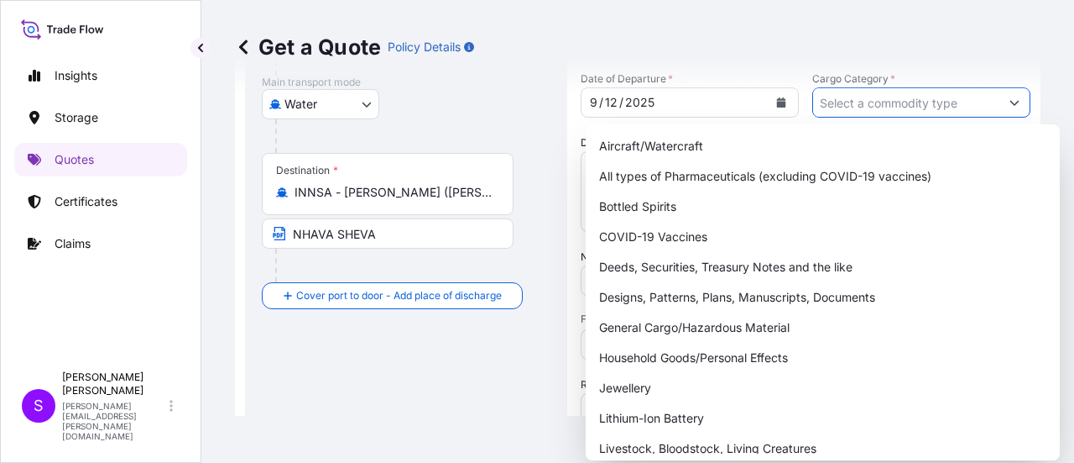
click at [832, 104] on input "Cargo Category *" at bounding box center [906, 102] width 186 height 30
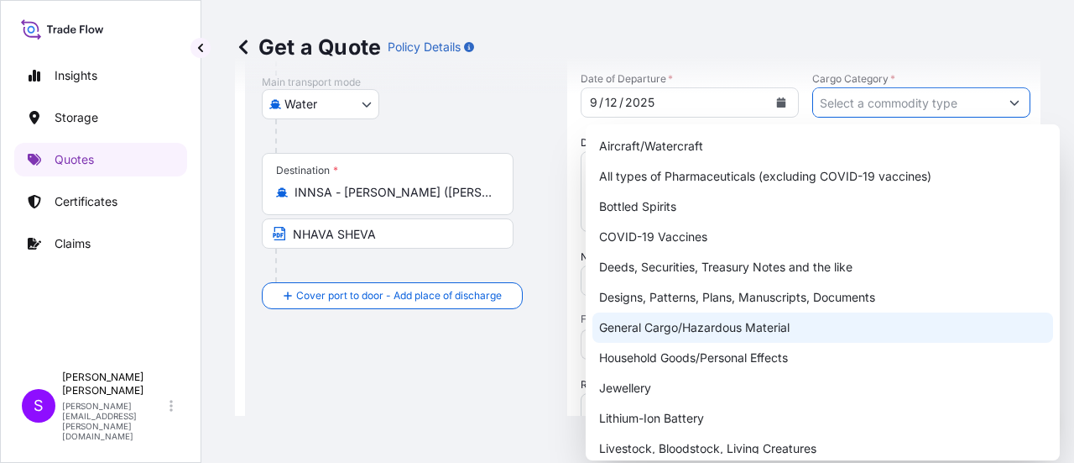
click at [631, 325] on div "General Cargo/Hazardous Material" at bounding box center [823, 327] width 461 height 30
type input "General Cargo/Hazardous Material"
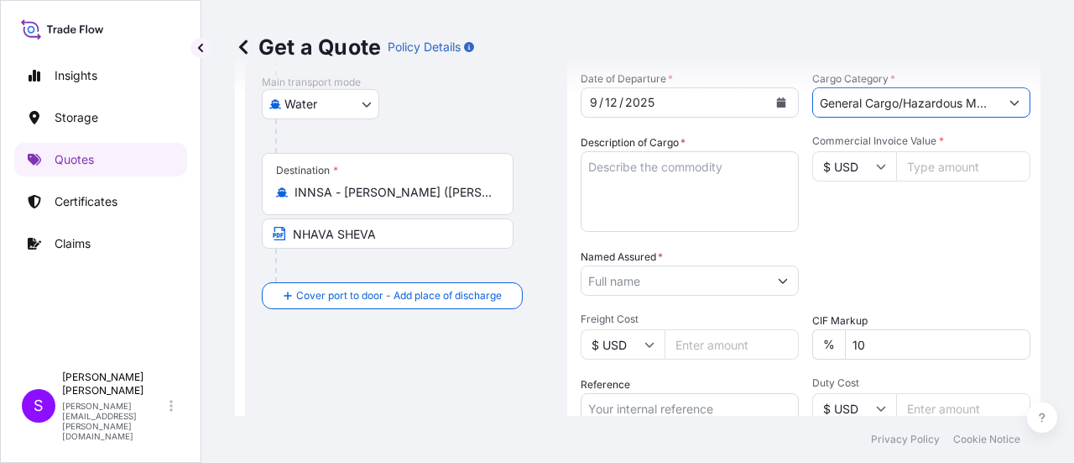
click at [907, 166] on input "Commercial Invoice Value *" at bounding box center [963, 166] width 134 height 30
type input "1"
click at [929, 162] on input "Commercial Invoice Value *" at bounding box center [963, 166] width 134 height 30
type input "81276.09"
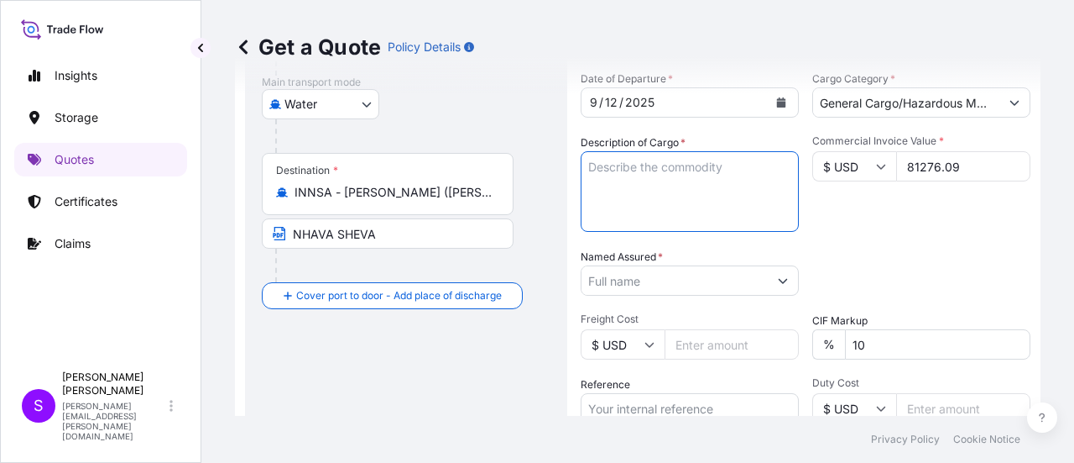
drag, startPoint x: 623, startPoint y: 170, endPoint x: 598, endPoint y: 171, distance: 24.4
click at [598, 171] on textarea "Description of Cargo *" at bounding box center [690, 191] width 218 height 81
paste textarea "UN3319 , (,[MEDICAL_DATA] MIXTURE, DESENSITIZED, SOLID N.O.S.)(CONTAINS"
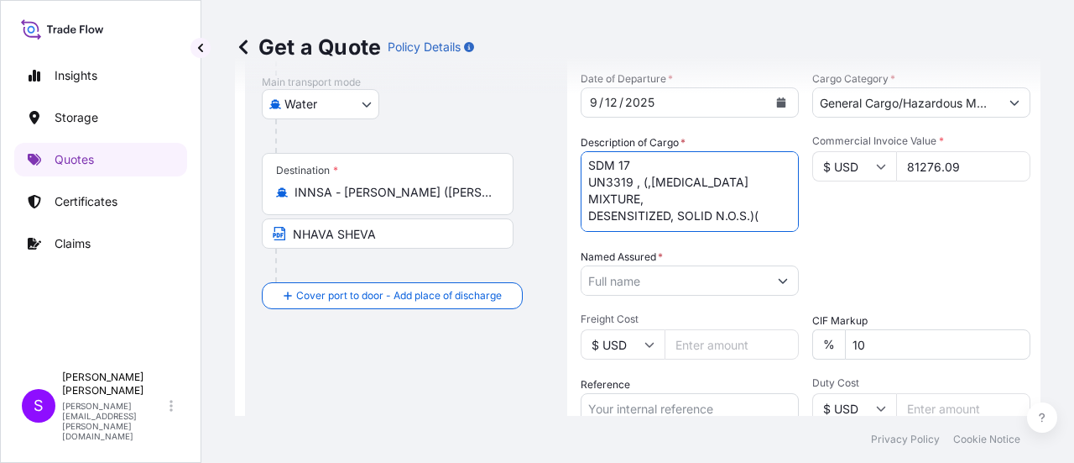
scroll to position [18, 0]
drag, startPoint x: 643, startPoint y: 165, endPoint x: 657, endPoint y: 164, distance: 14.4
click at [645, 166] on textarea "SDM 17 UN3319 , (,[MEDICAL_DATA] MIXTURE, DESENSITIZED, SOLID N.O.S." at bounding box center [690, 191] width 218 height 81
drag, startPoint x: 648, startPoint y: 164, endPoint x: 577, endPoint y: 164, distance: 71.3
click at [577, 164] on form "Route Details Reset Route Details Cover door to port - Add loading place Place …" at bounding box center [638, 218] width 806 height 807
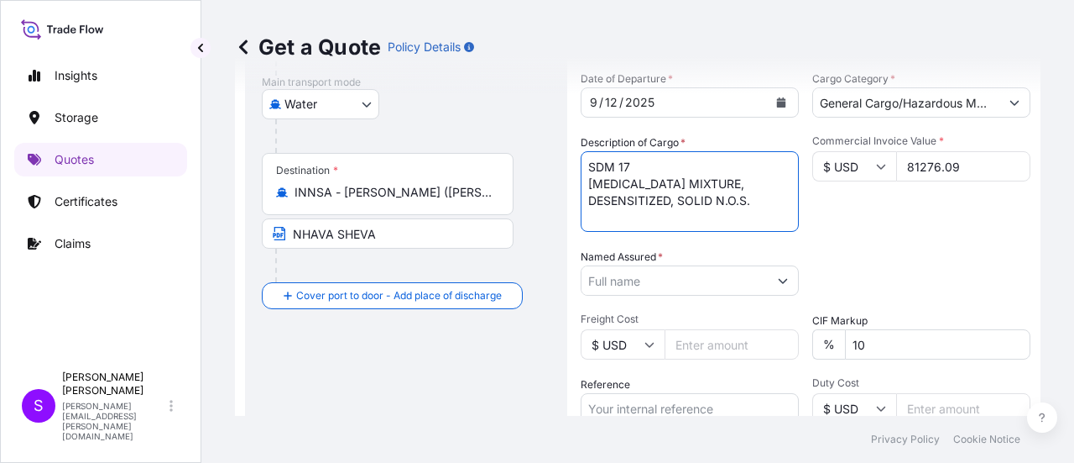
scroll to position [1, 0]
type textarea "SDM 17 [MEDICAL_DATA] MIXTURE, DESENSITIZED, SOLID N.O.S."
click at [880, 240] on div "Date of Departure * [DATE] Cargo Category * General Cargo/Hazardous Material De…" at bounding box center [806, 279] width 450 height 416
click at [648, 283] on input "Named Assured *" at bounding box center [675, 280] width 186 height 30
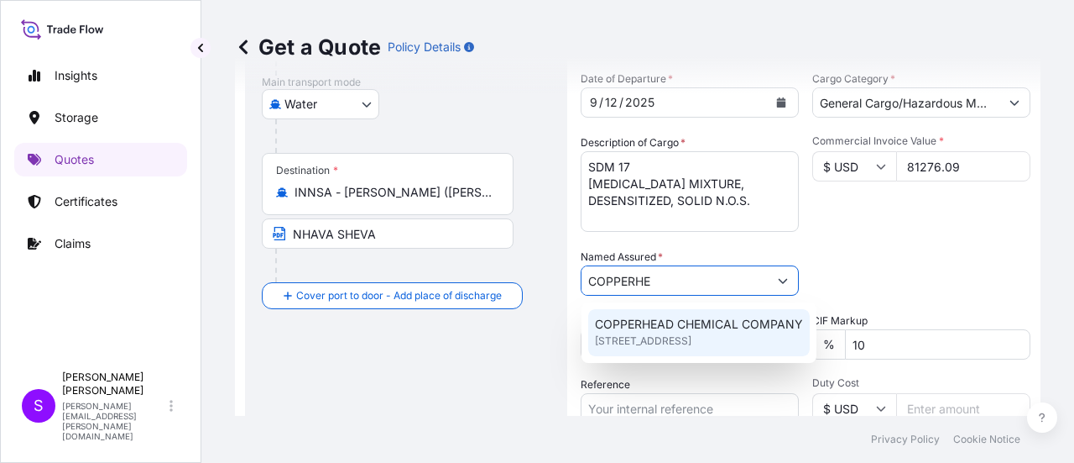
click at [628, 323] on span "COPPERHEAD CHEMICAL COMPANY" at bounding box center [699, 324] width 208 height 17
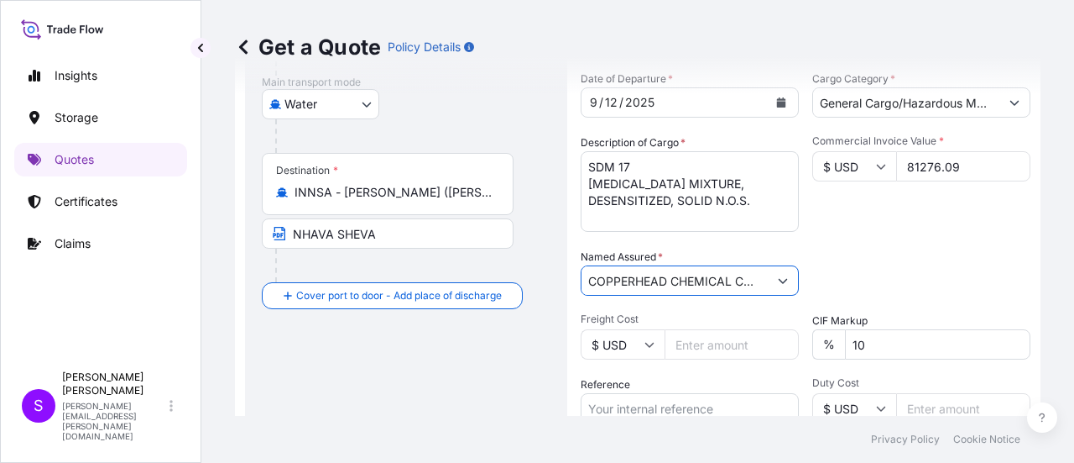
scroll to position [363, 0]
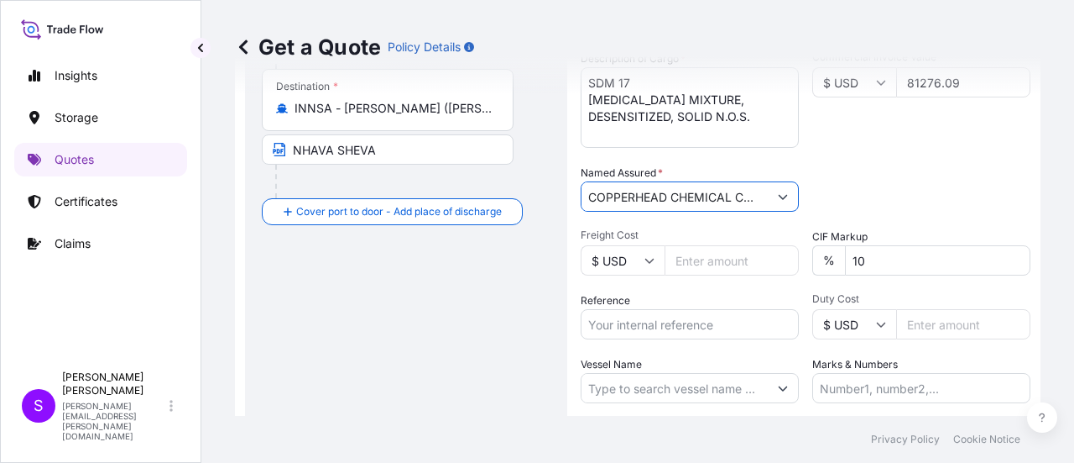
type input "COPPERHEAD CHEMICAL COMPANY"
click at [707, 259] on input "Freight Cost" at bounding box center [732, 260] width 134 height 30
click at [619, 327] on input "Reference" at bounding box center [690, 324] width 218 height 30
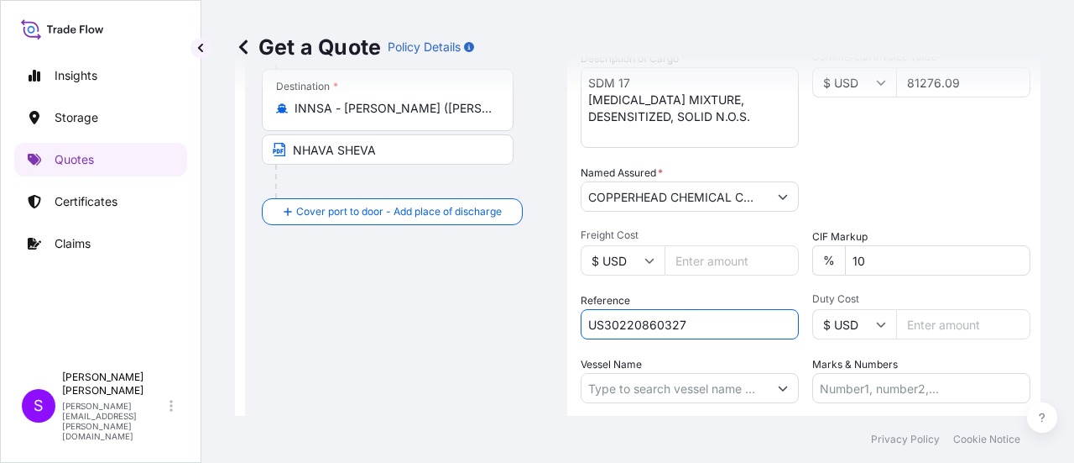
scroll to position [484, 0]
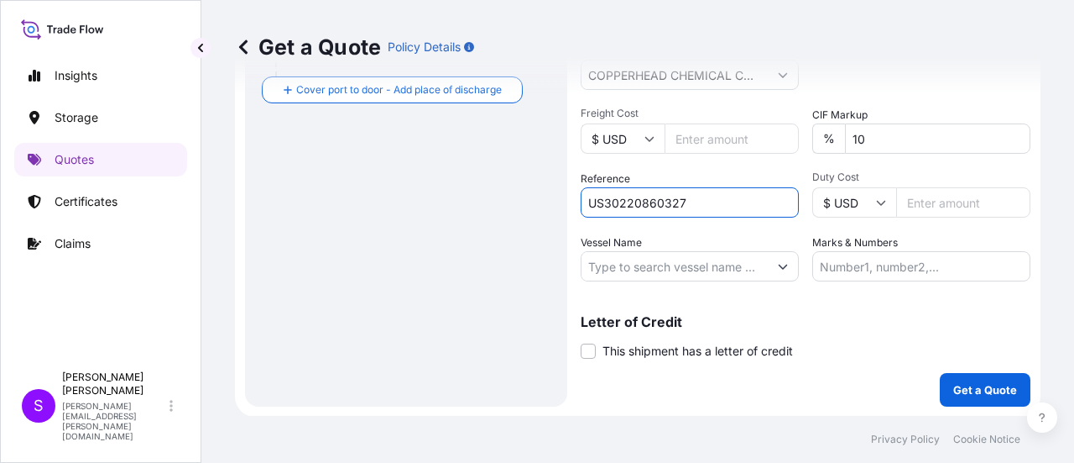
type input "US30220860327"
click at [612, 258] on input "Vessel Name" at bounding box center [675, 266] width 186 height 30
click at [588, 268] on input "Vessel Name" at bounding box center [675, 266] width 186 height 30
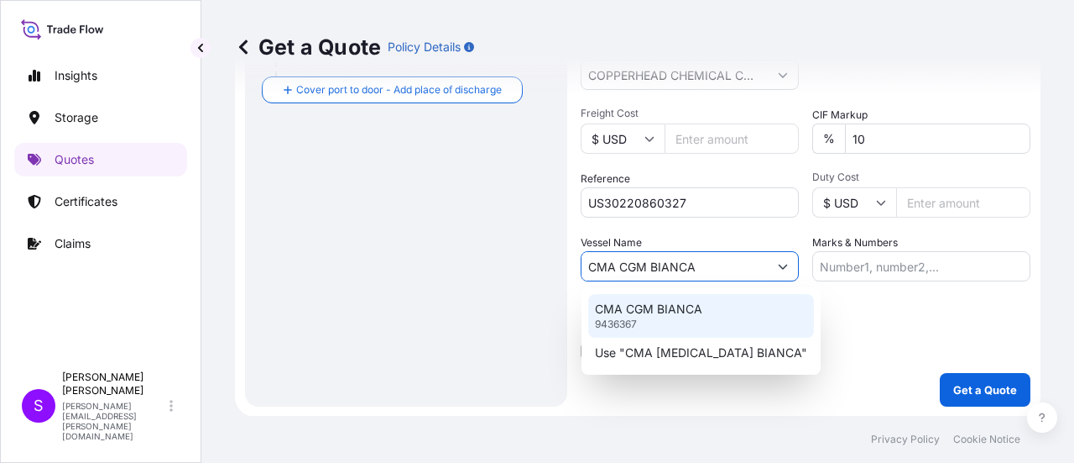
click at [668, 305] on p "CMA CGM BIANCA" at bounding box center [648, 309] width 107 height 17
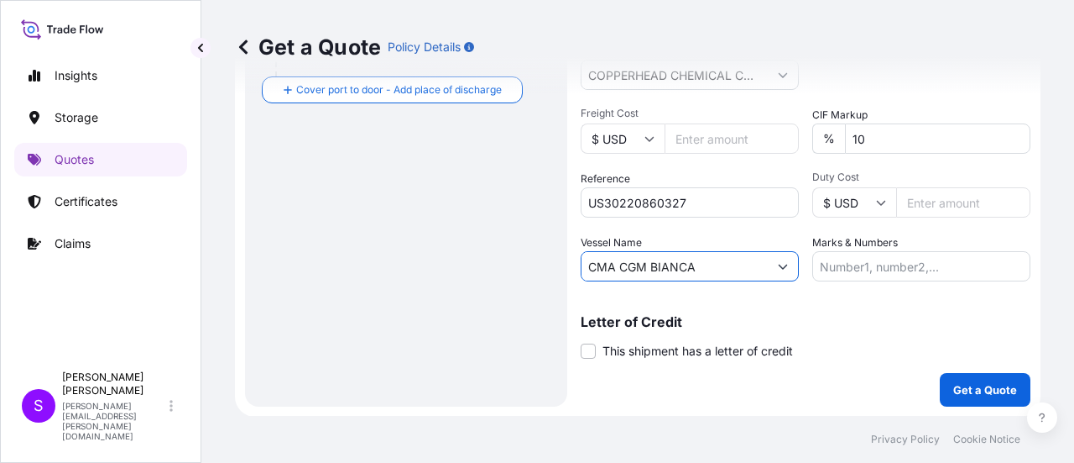
type input "CMA CGM BIANCA"
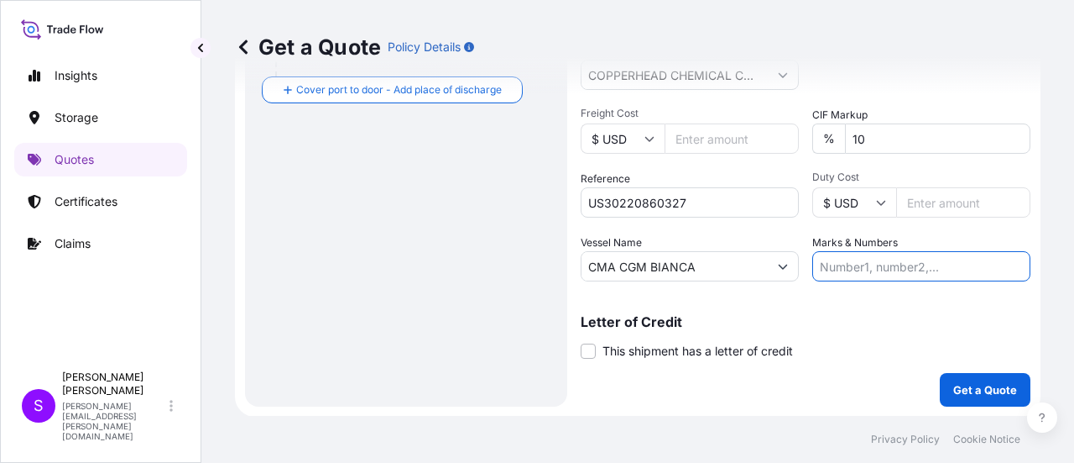
click at [860, 266] on input "Marks & Numbers" at bounding box center [922, 266] width 218 height 30
click at [933, 268] on input "Marks & Numbers" at bounding box center [922, 266] width 218 height 30
paste input "0INKGE1MA"
type input "0INKGE1MA"
click at [975, 385] on p "Get a Quote" at bounding box center [986, 389] width 64 height 17
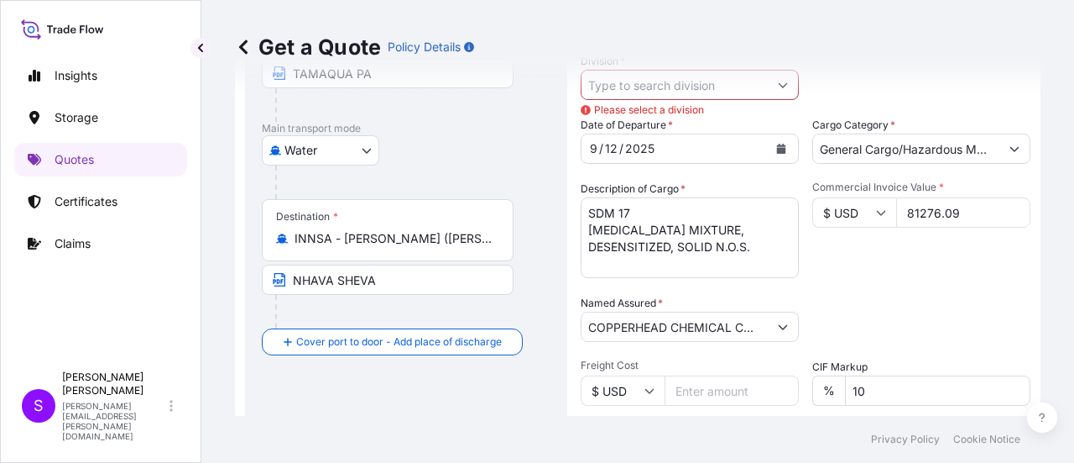
scroll to position [65, 0]
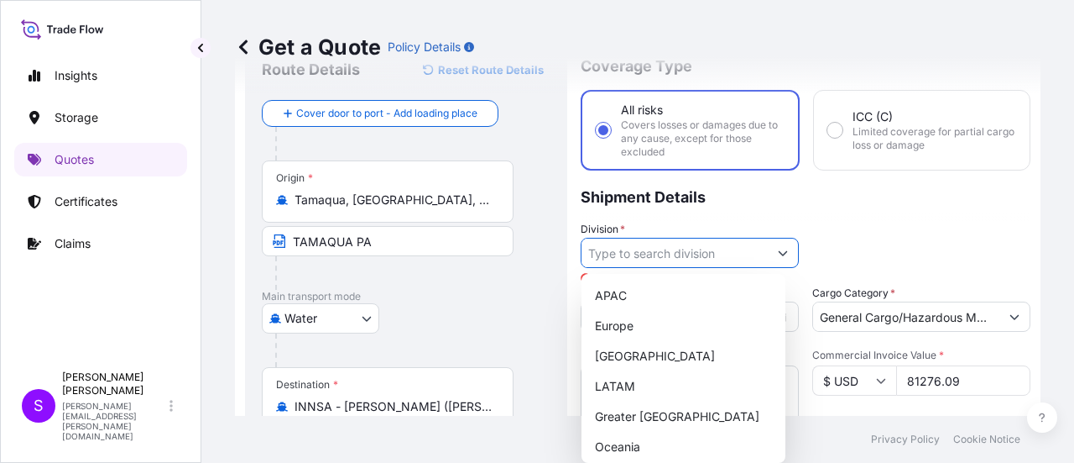
click at [677, 258] on input "Division *" at bounding box center [675, 253] width 186 height 30
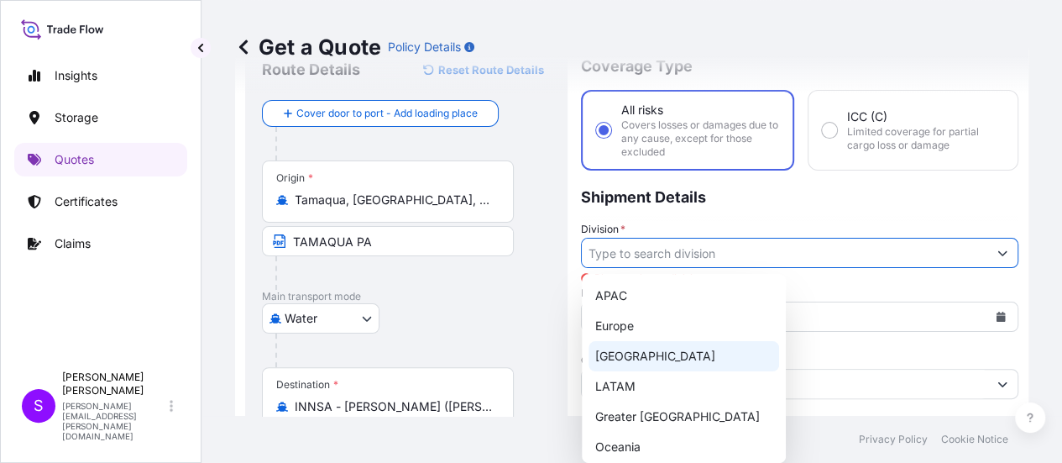
click at [655, 355] on div "[GEOGRAPHIC_DATA]" at bounding box center [683, 356] width 191 height 30
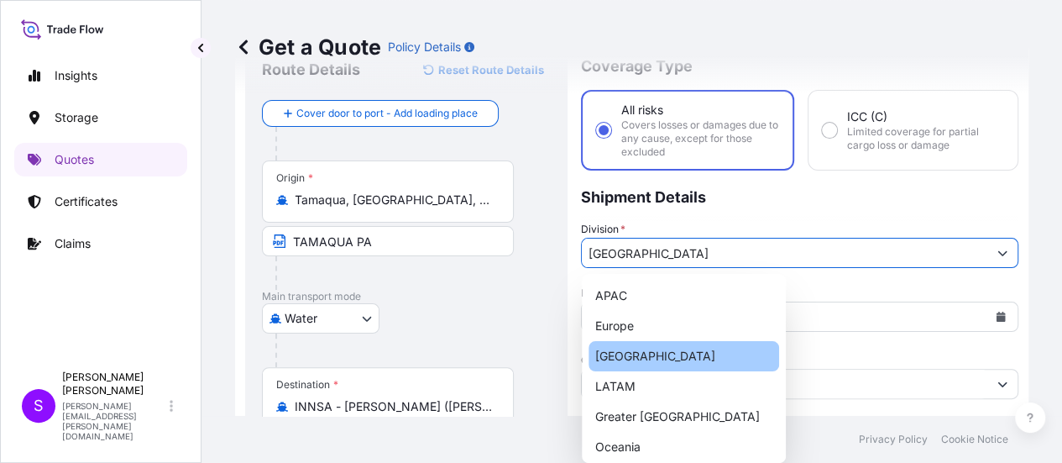
type input "[GEOGRAPHIC_DATA]"
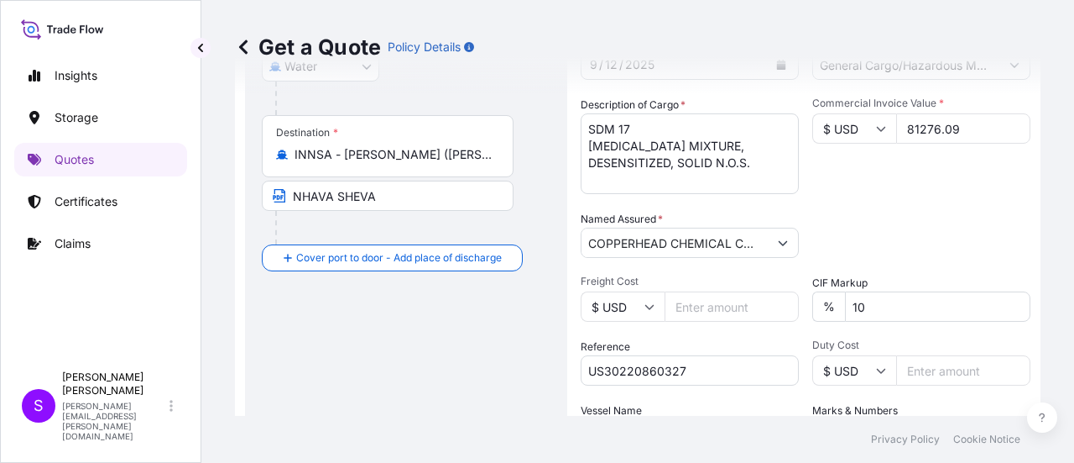
scroll to position [484, 0]
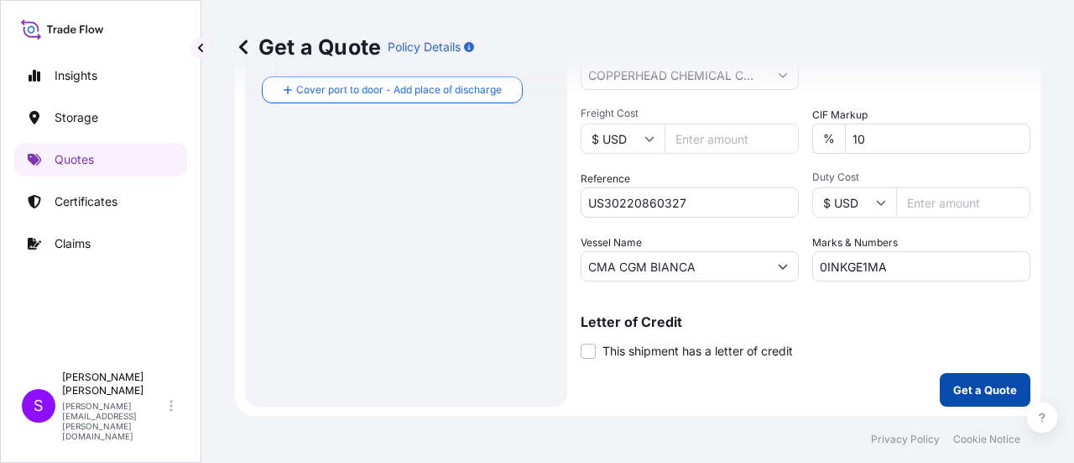
click at [961, 387] on p "Get a Quote" at bounding box center [986, 389] width 64 height 17
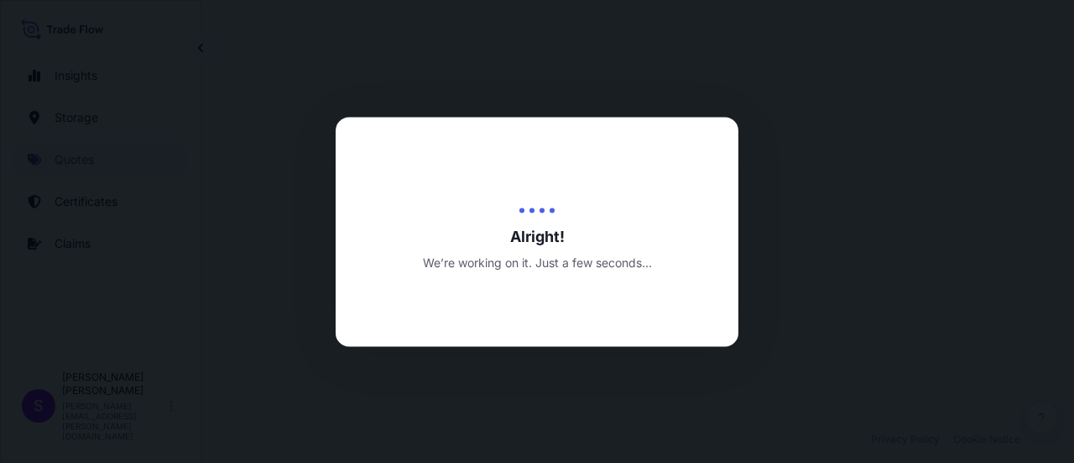
select select "Water"
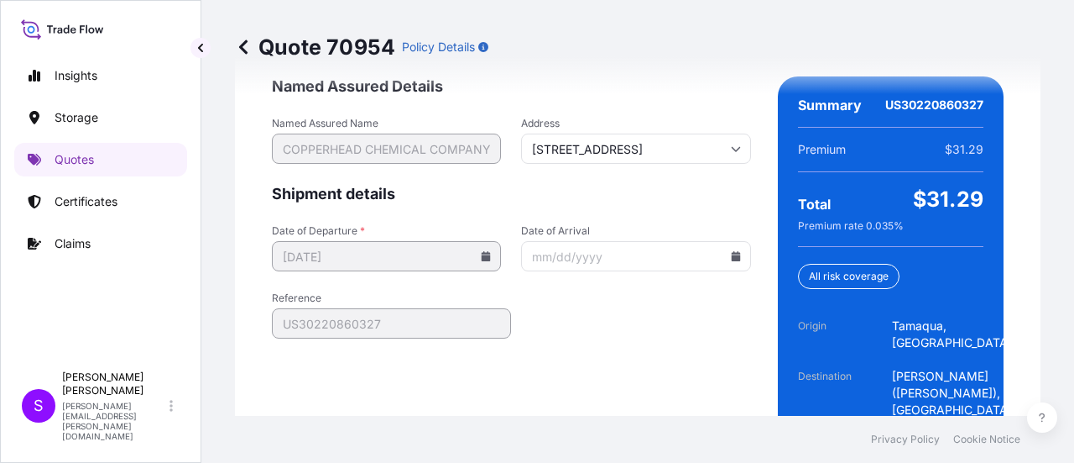
scroll to position [2876, 0]
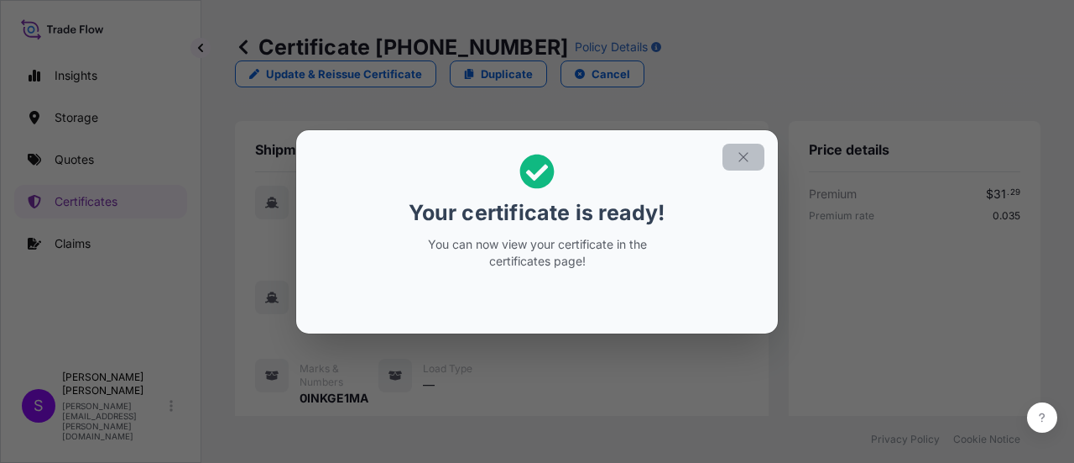
click at [740, 154] on icon "button" at bounding box center [743, 156] width 15 height 15
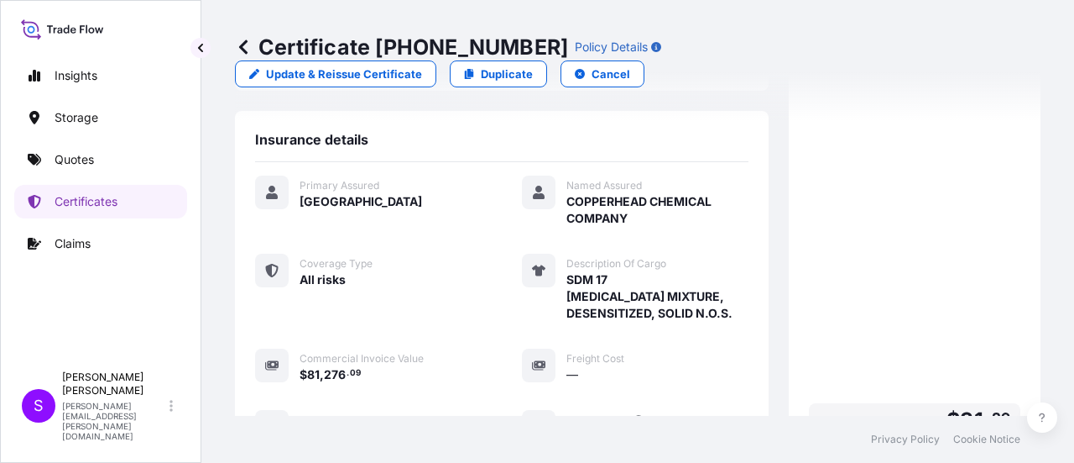
scroll to position [651, 0]
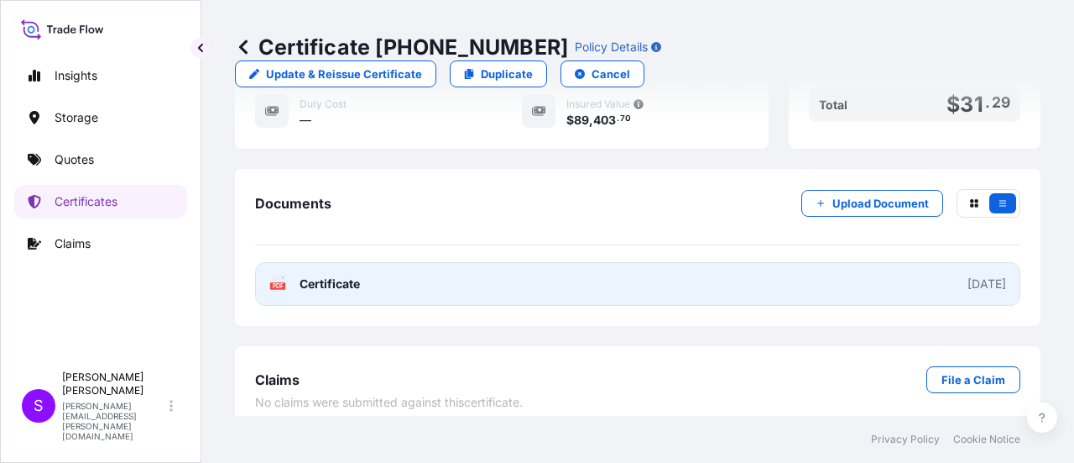
click at [280, 283] on text "PDF" at bounding box center [278, 286] width 11 height 6
